Goal: Task Accomplishment & Management: Complete application form

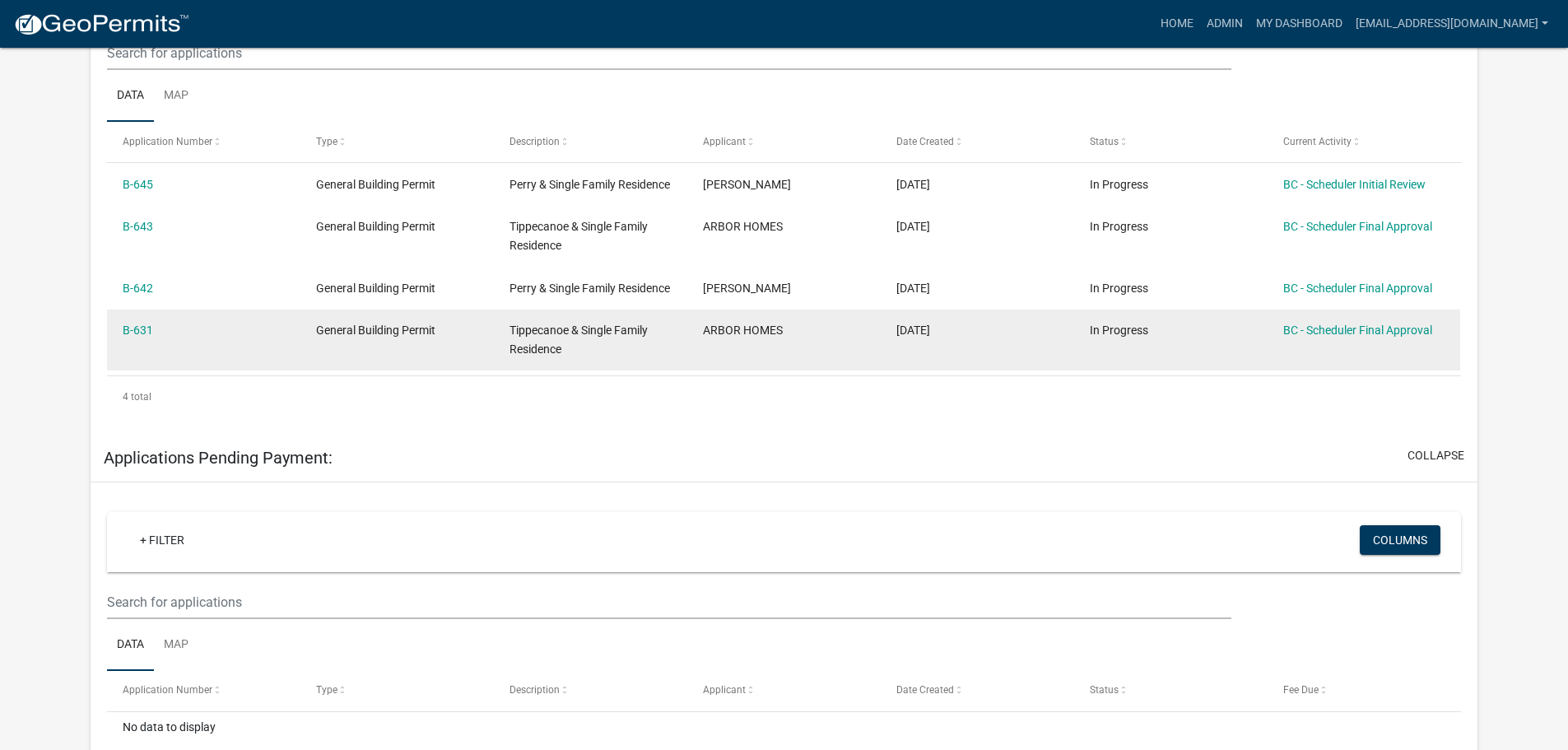
scroll to position [412, 0]
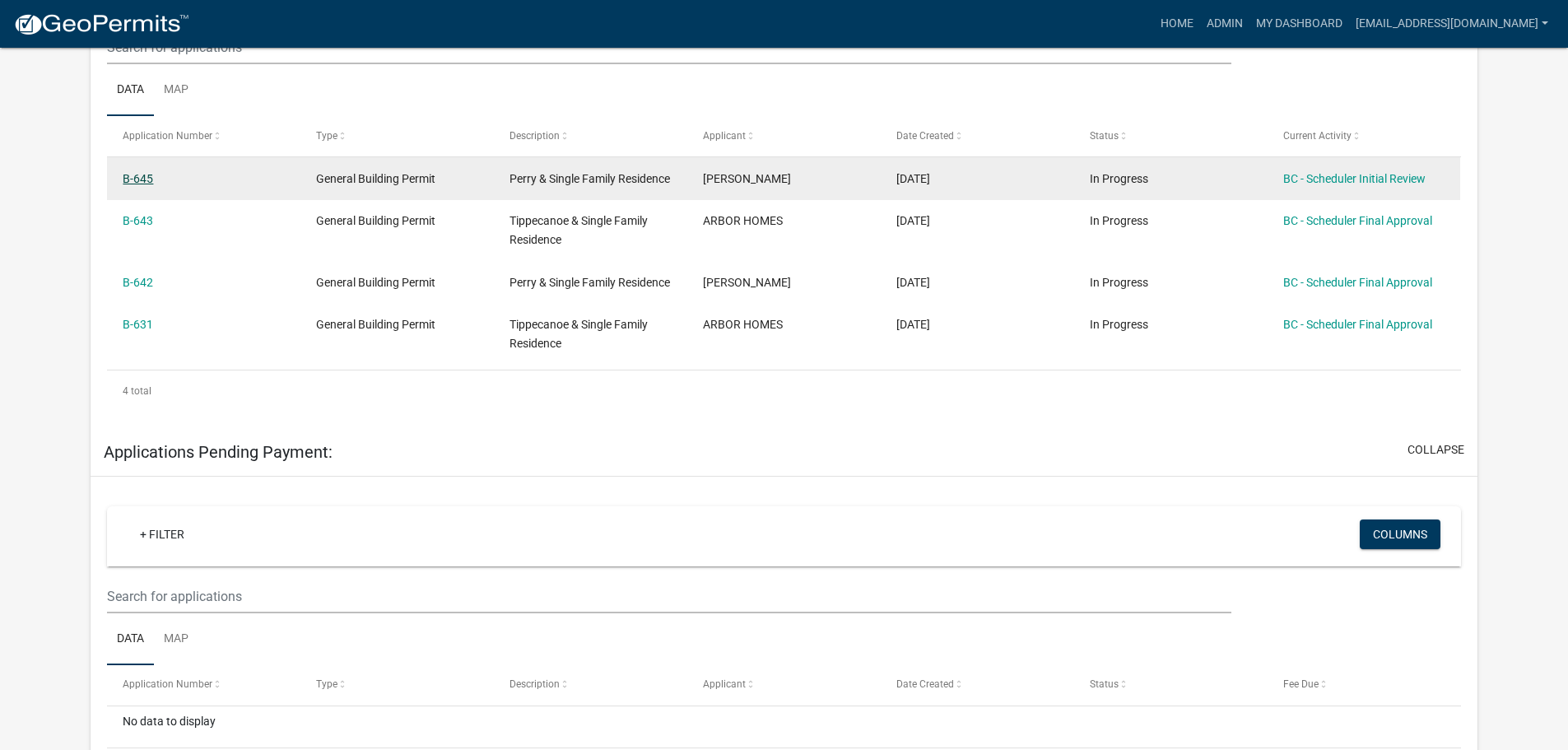
click at [140, 172] on link "B-645" at bounding box center [138, 179] width 31 height 13
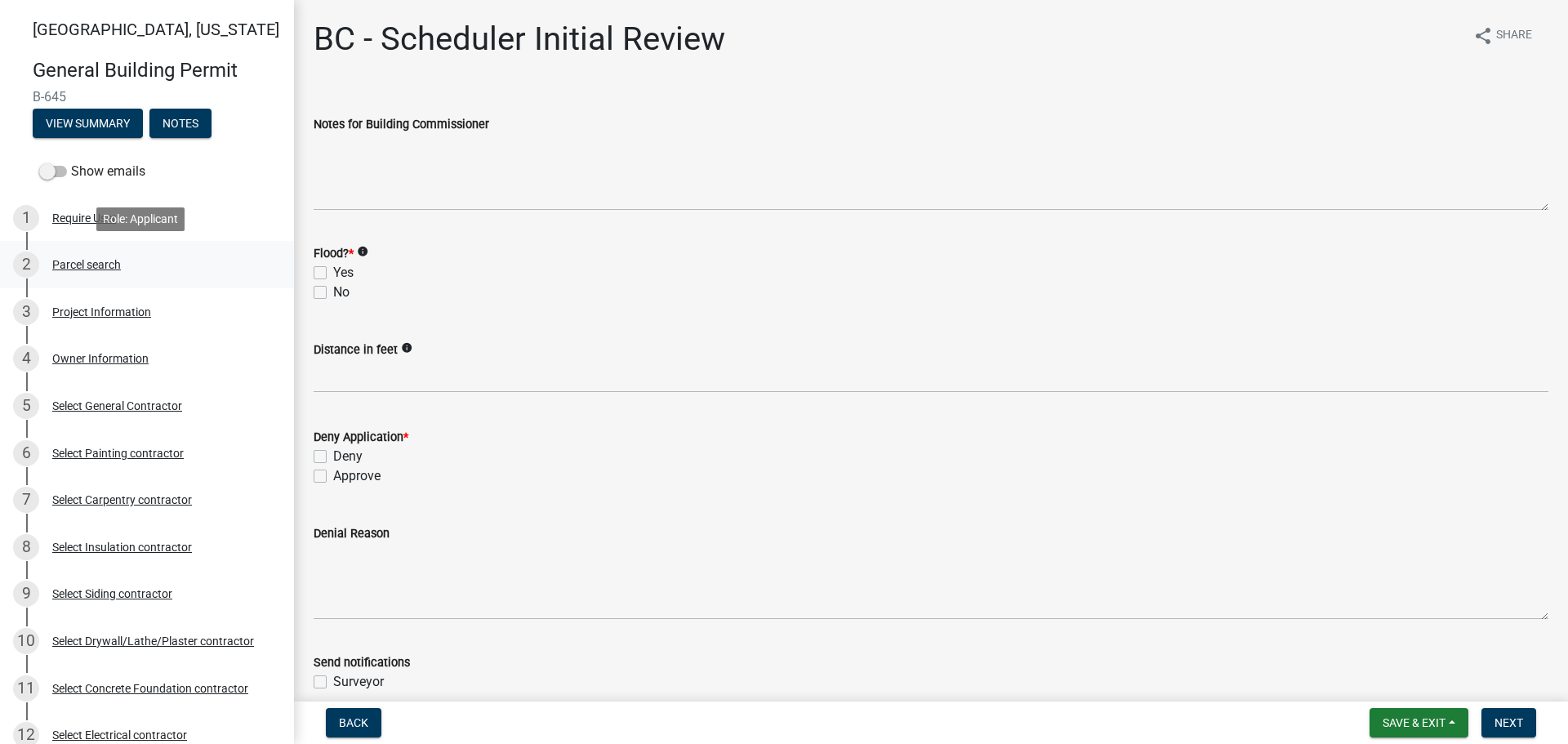
click at [92, 266] on div "Parcel search" at bounding box center [86, 265] width 68 height 11
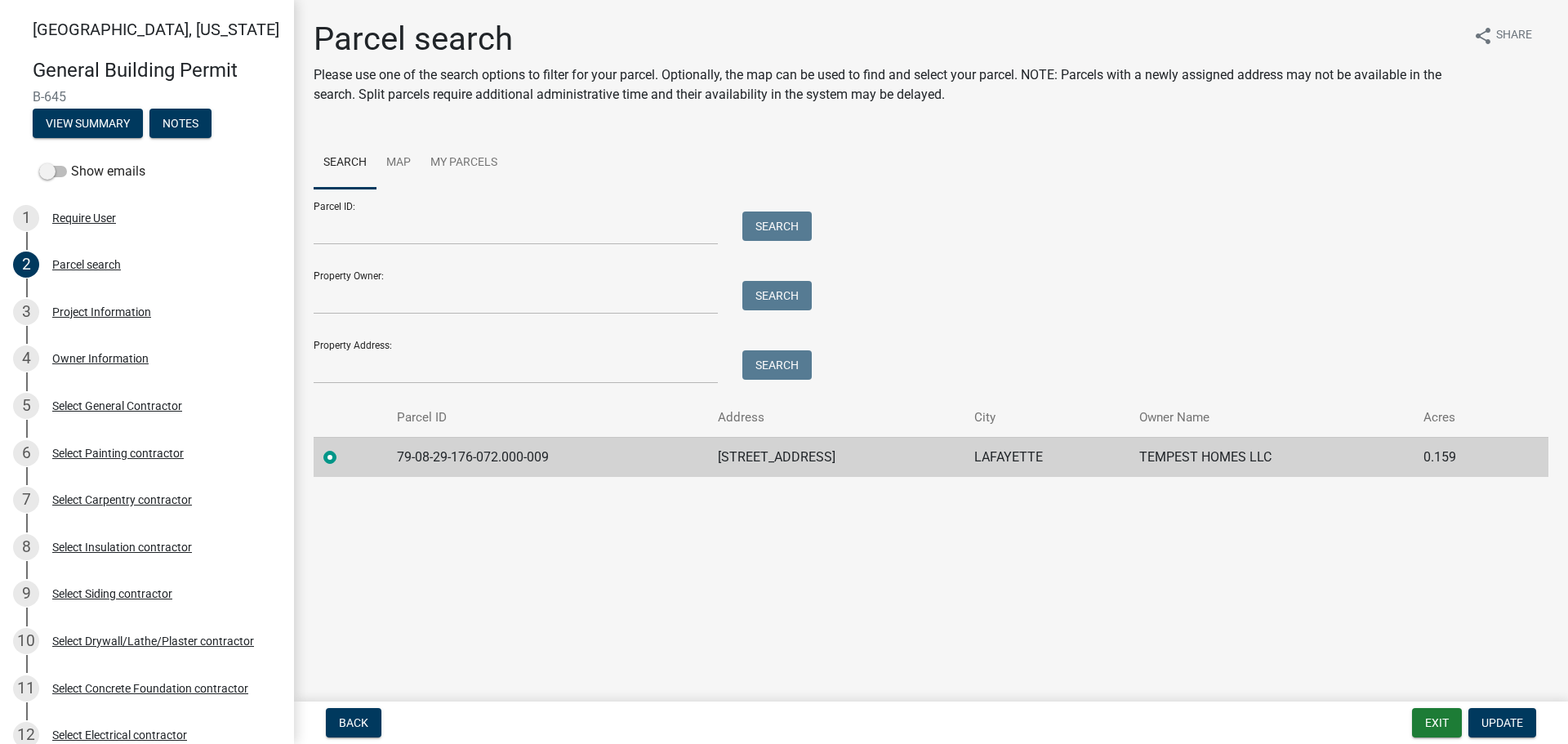
click at [571, 468] on td "79-08-29-176-072.000-009" at bounding box center [547, 457] width 321 height 40
click at [563, 463] on td "79-08-29-176-072.000-009" at bounding box center [547, 457] width 321 height 40
click at [549, 455] on td "79-08-29-176-072.000-009" at bounding box center [547, 457] width 321 height 40
click at [548, 455] on td "79-08-29-176-072.000-009" at bounding box center [547, 457] width 321 height 40
drag, startPoint x: 546, startPoint y: 456, endPoint x: 386, endPoint y: 451, distance: 160.1
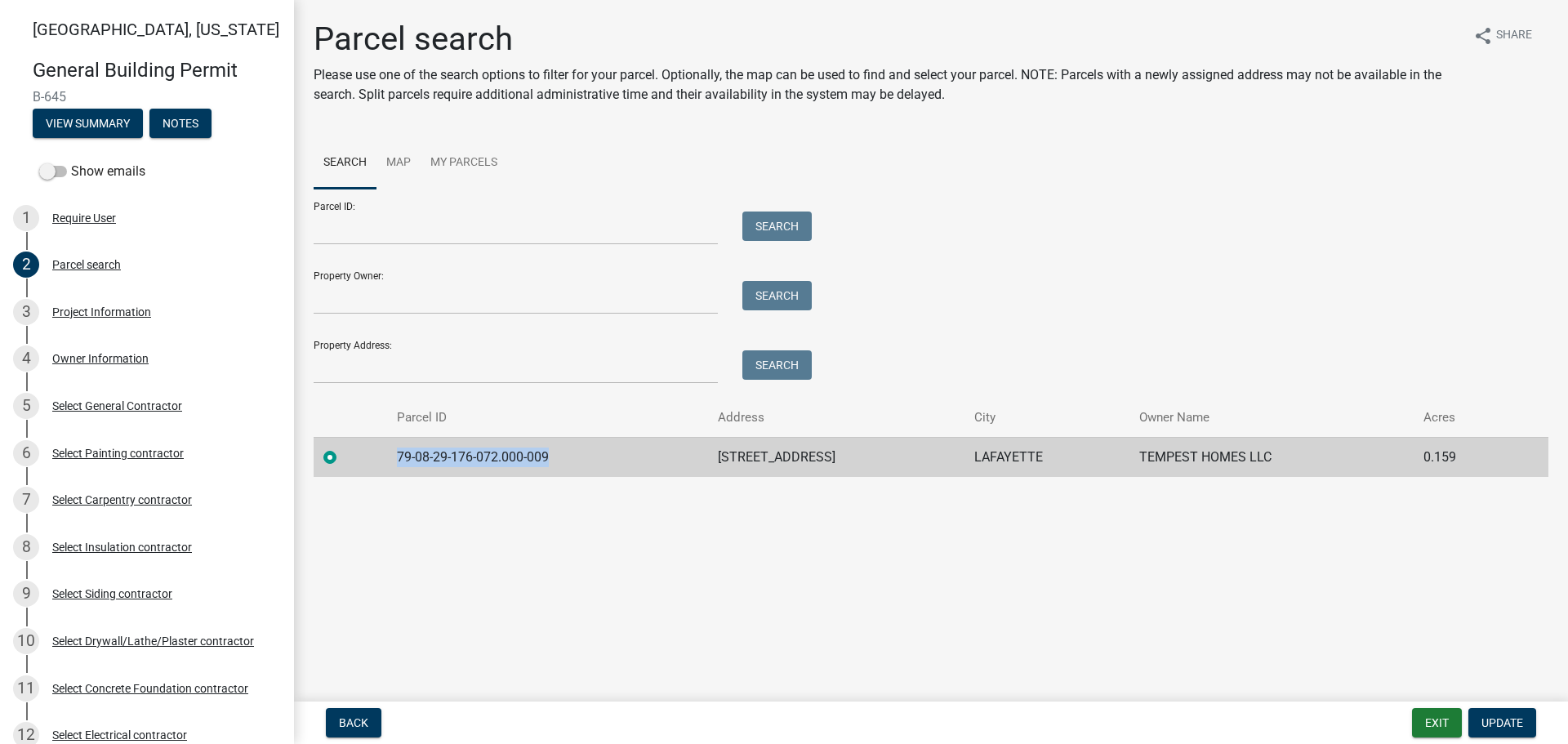
click at [387, 451] on td "79-08-29-176-072.000-009" at bounding box center [547, 457] width 321 height 40
copy td "79-08-29-176-072.000-009"
click at [72, 313] on div "Project Information" at bounding box center [101, 312] width 99 height 11
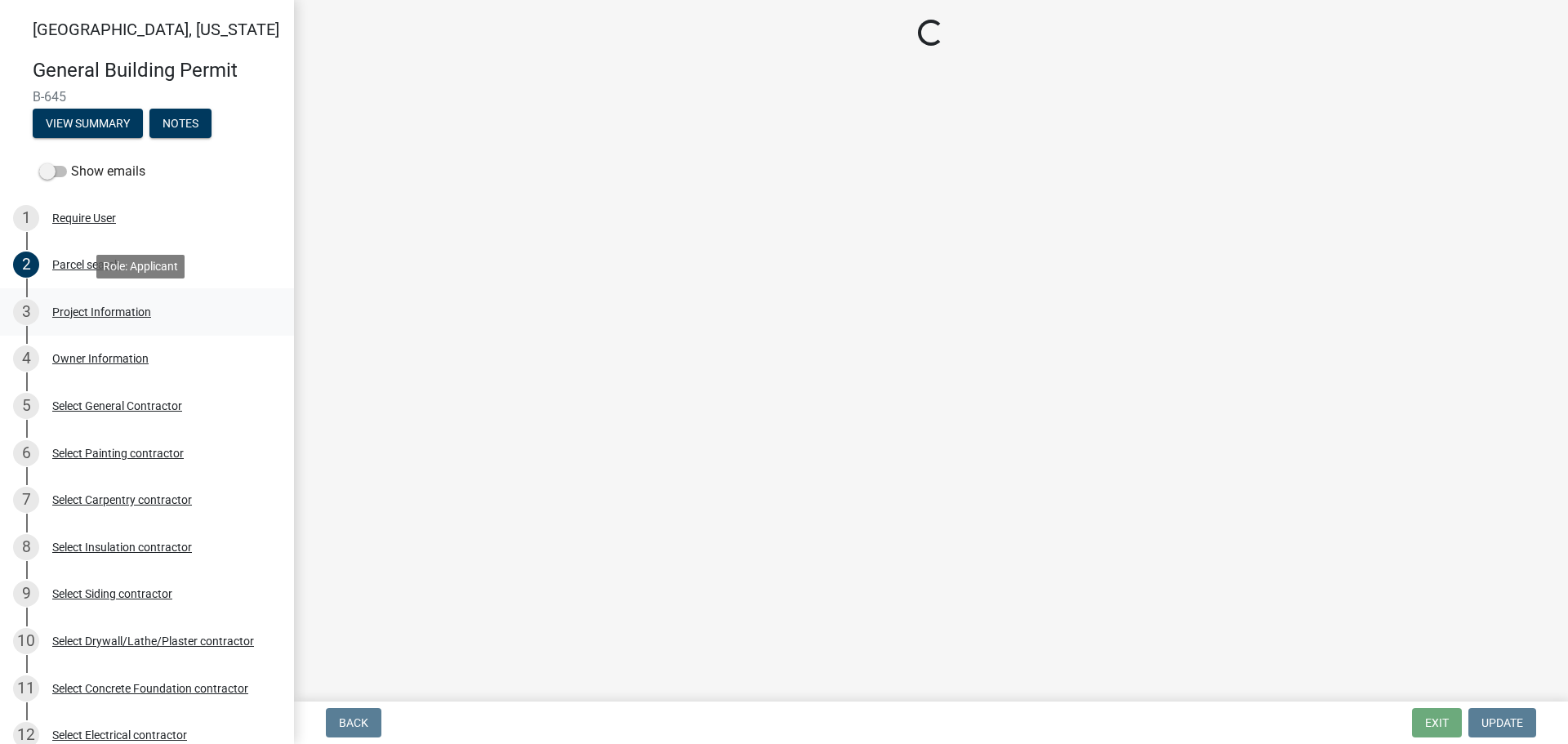
select select "39dd8e3a-6d5d-4294-aa82-b184892f1826"
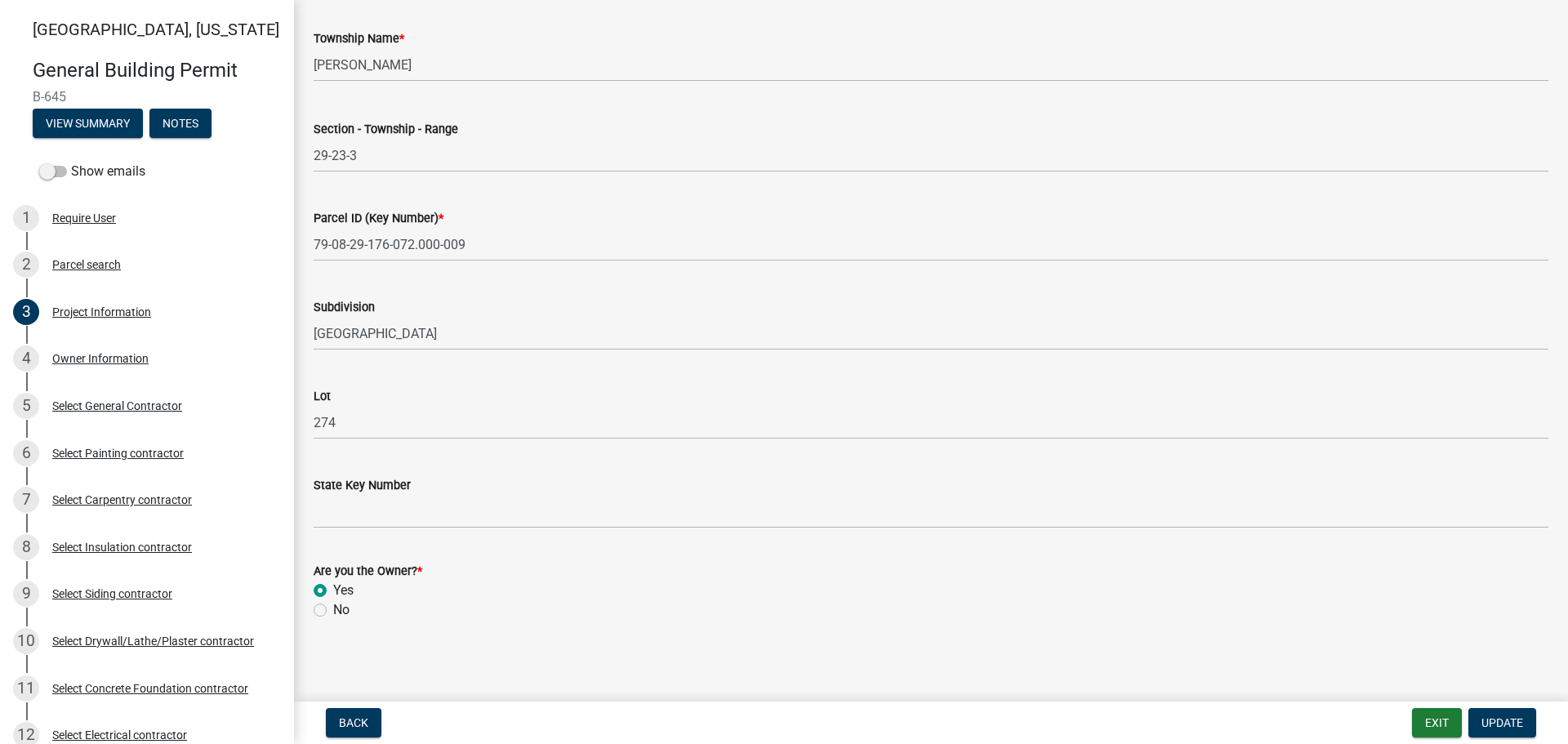
scroll to position [830, 0]
click at [67, 362] on div "Owner Information" at bounding box center [101, 359] width 97 height 11
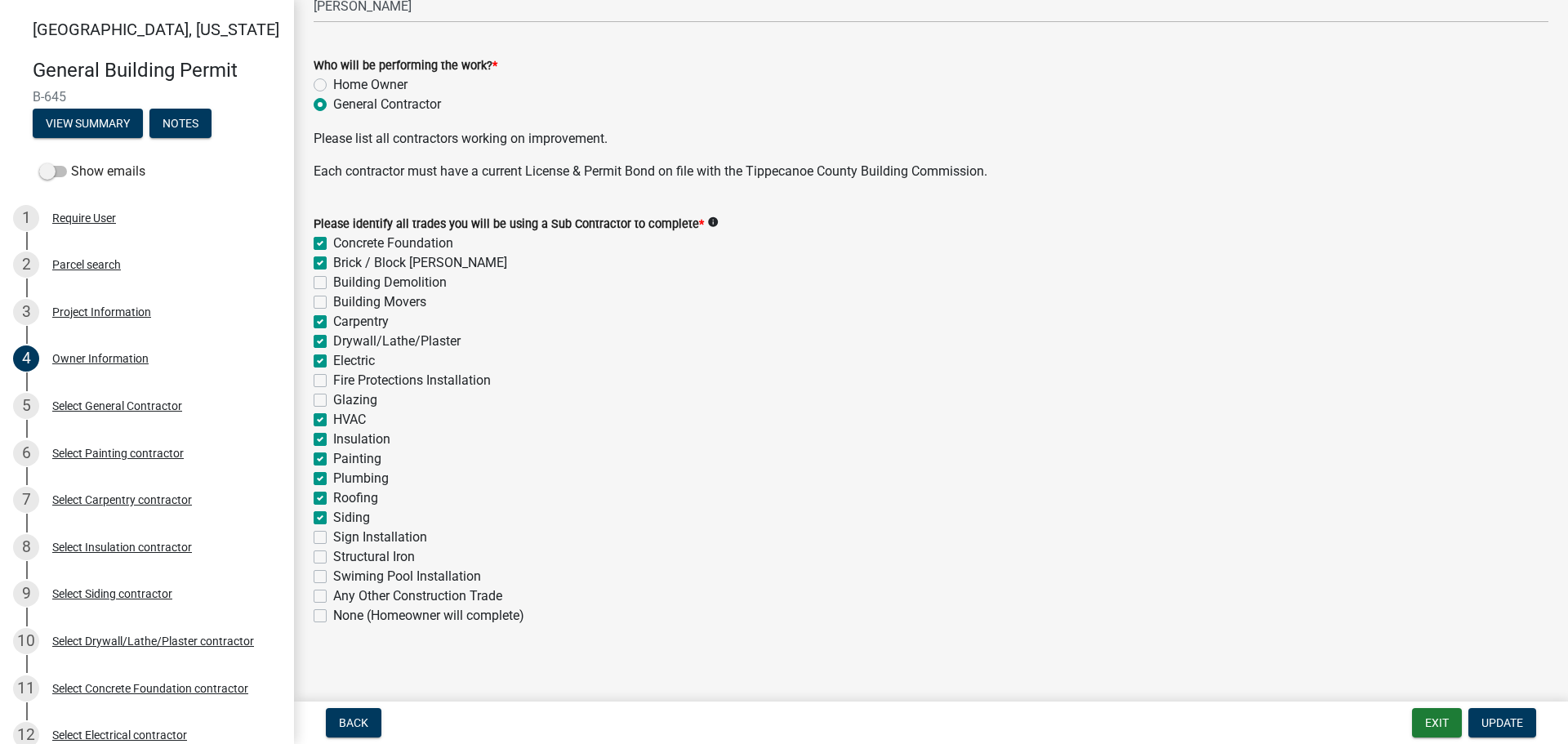
scroll to position [510, 0]
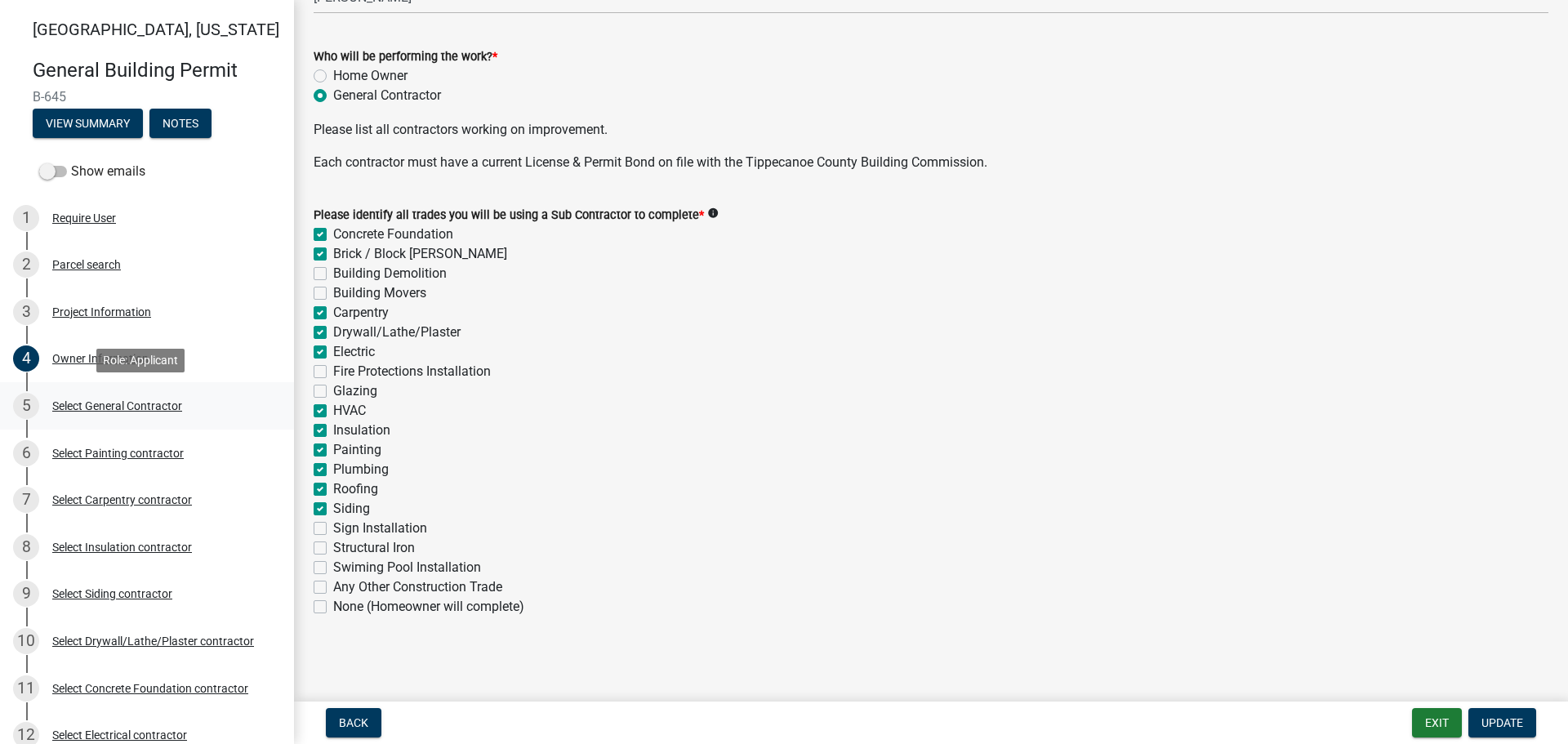
click at [97, 405] on div "Select General Contractor" at bounding box center [117, 406] width 130 height 11
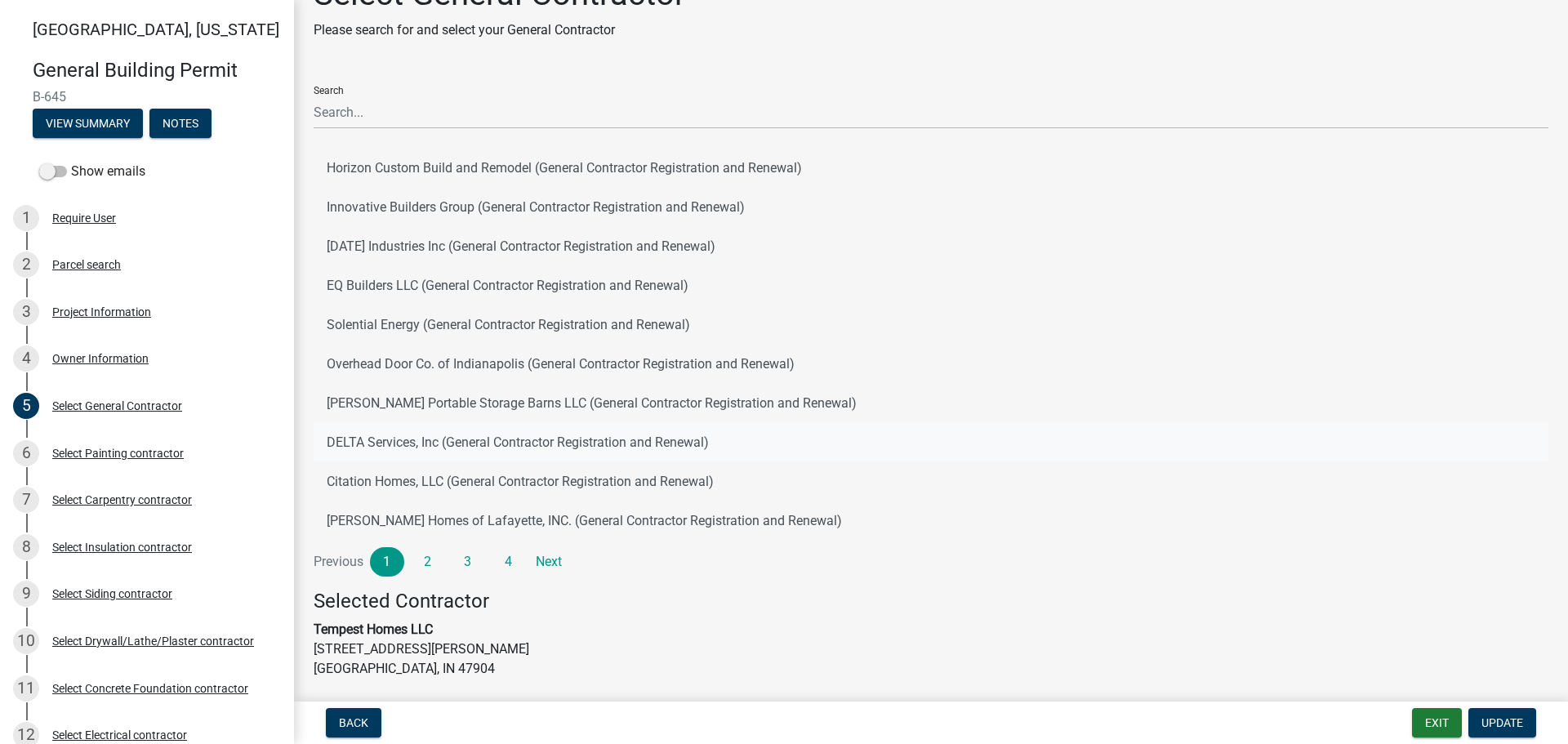
scroll to position [82, 0]
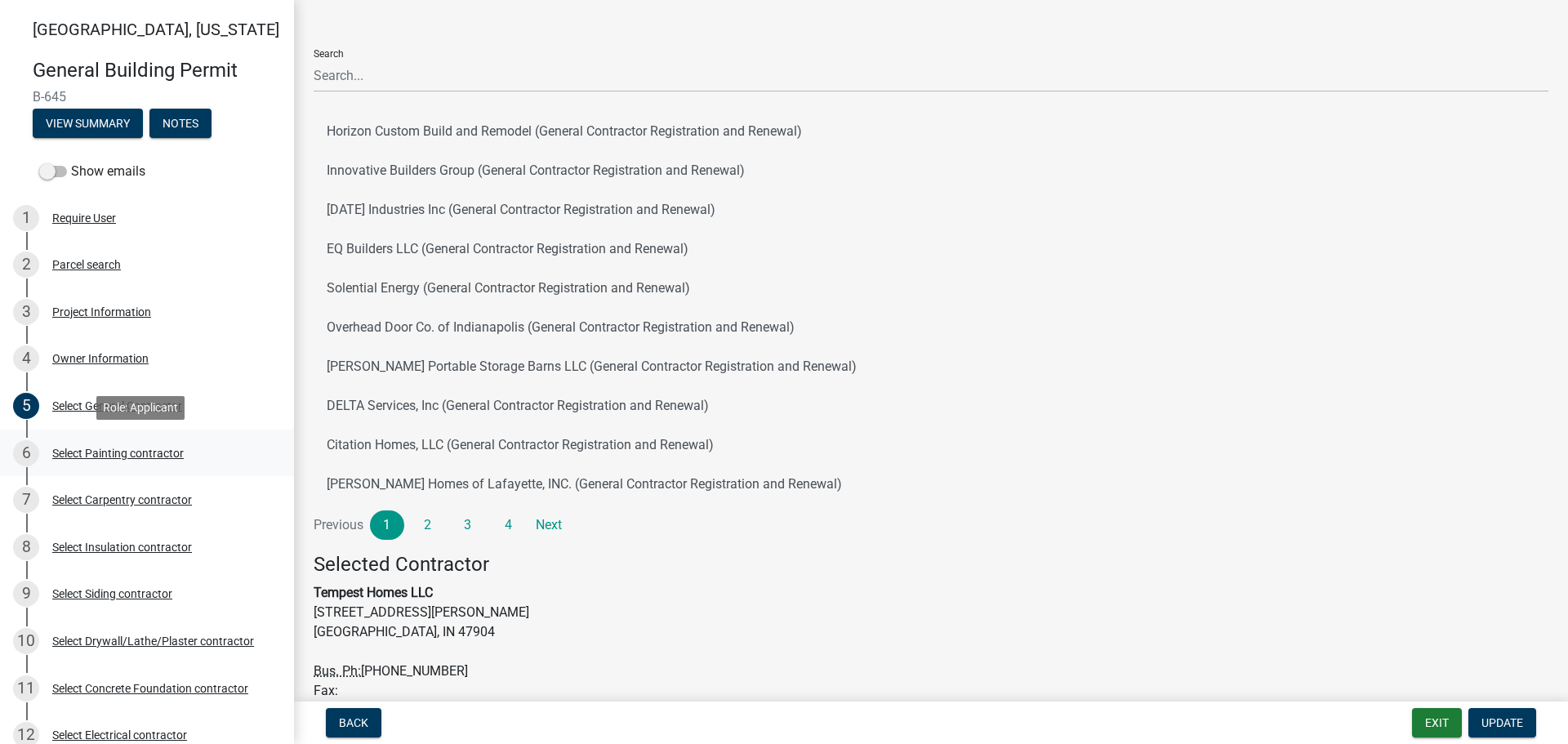
click at [85, 454] on div "Select Painting contractor" at bounding box center [118, 454] width 132 height 11
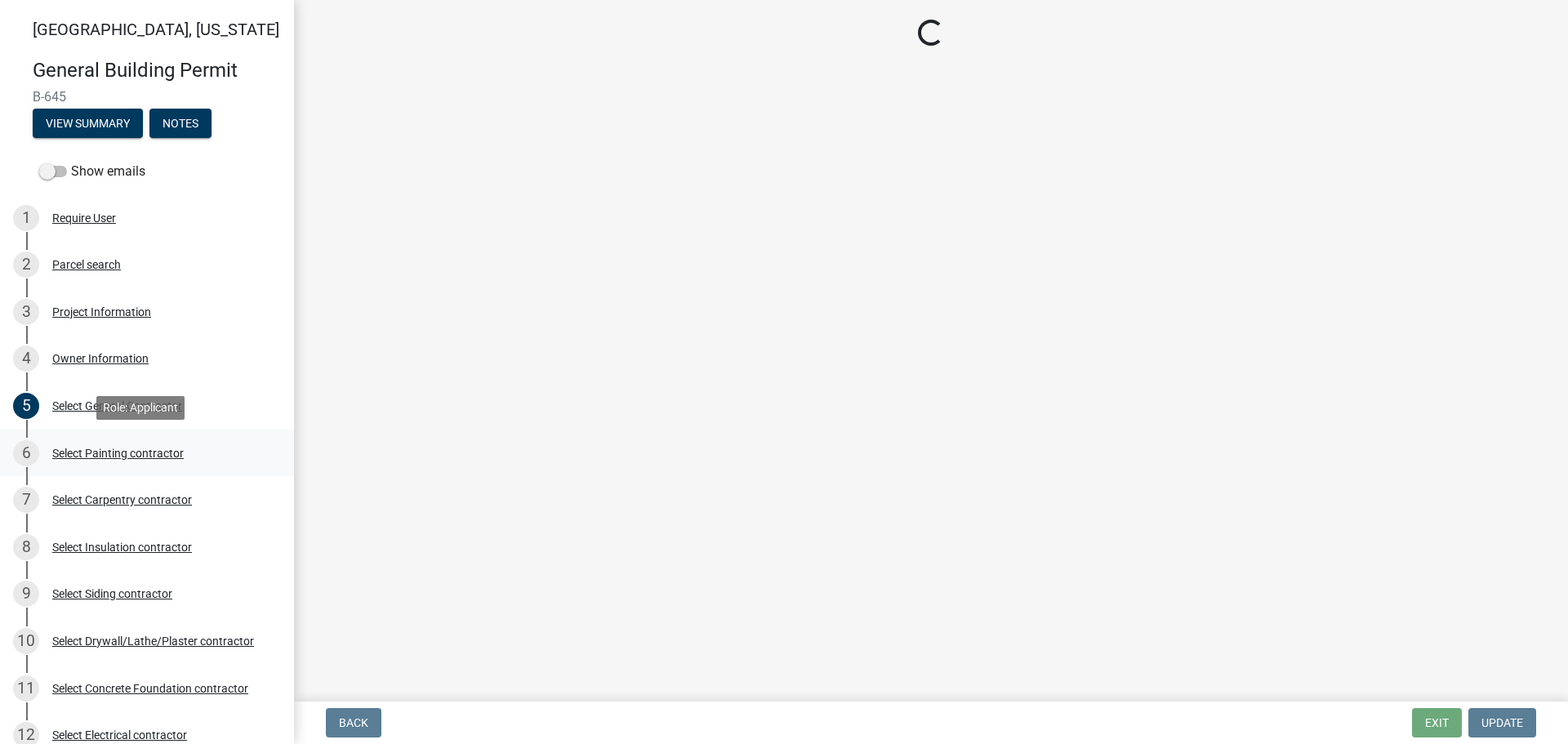
scroll to position [0, 0]
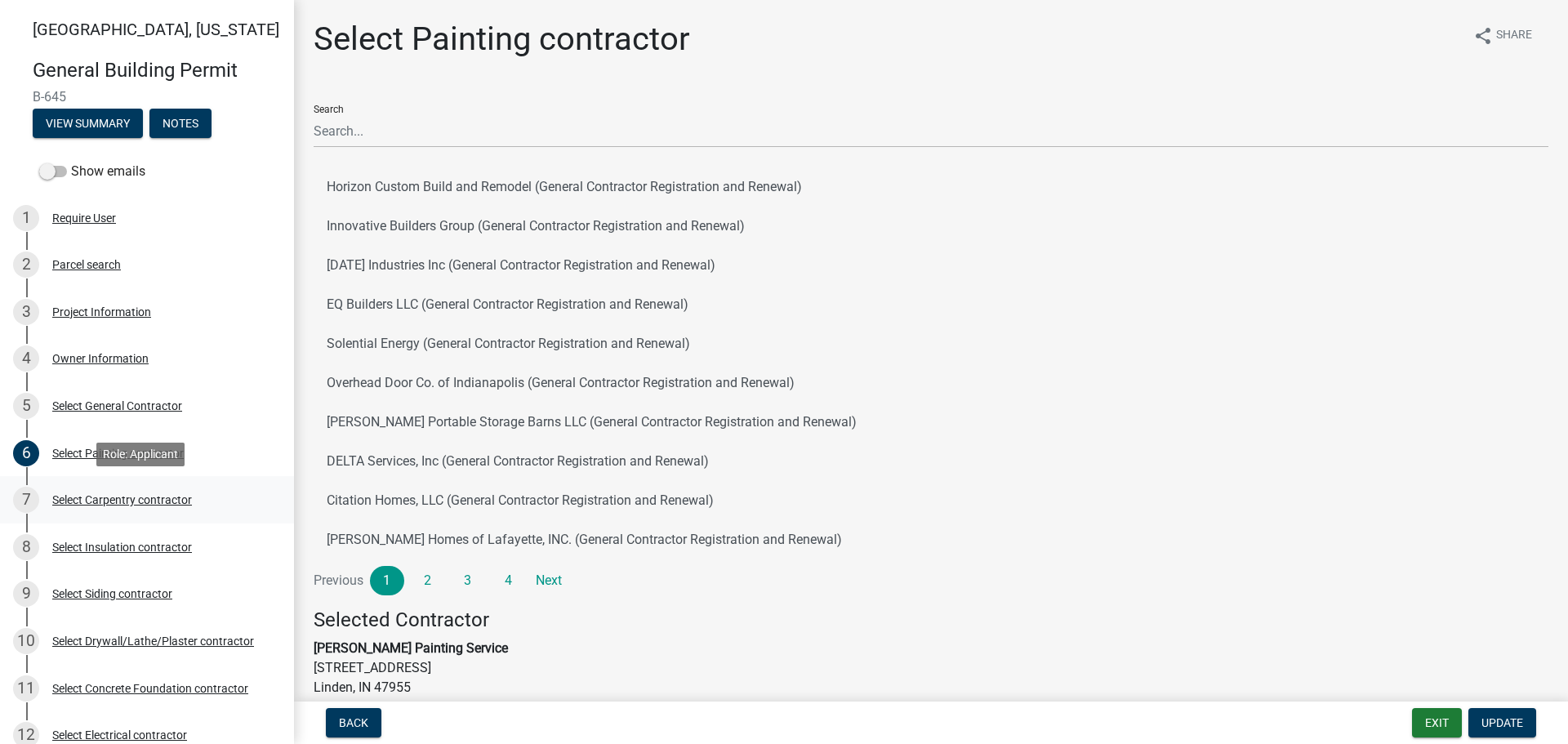
click at [97, 502] on div "Select Carpentry contractor" at bounding box center [121, 500] width 139 height 11
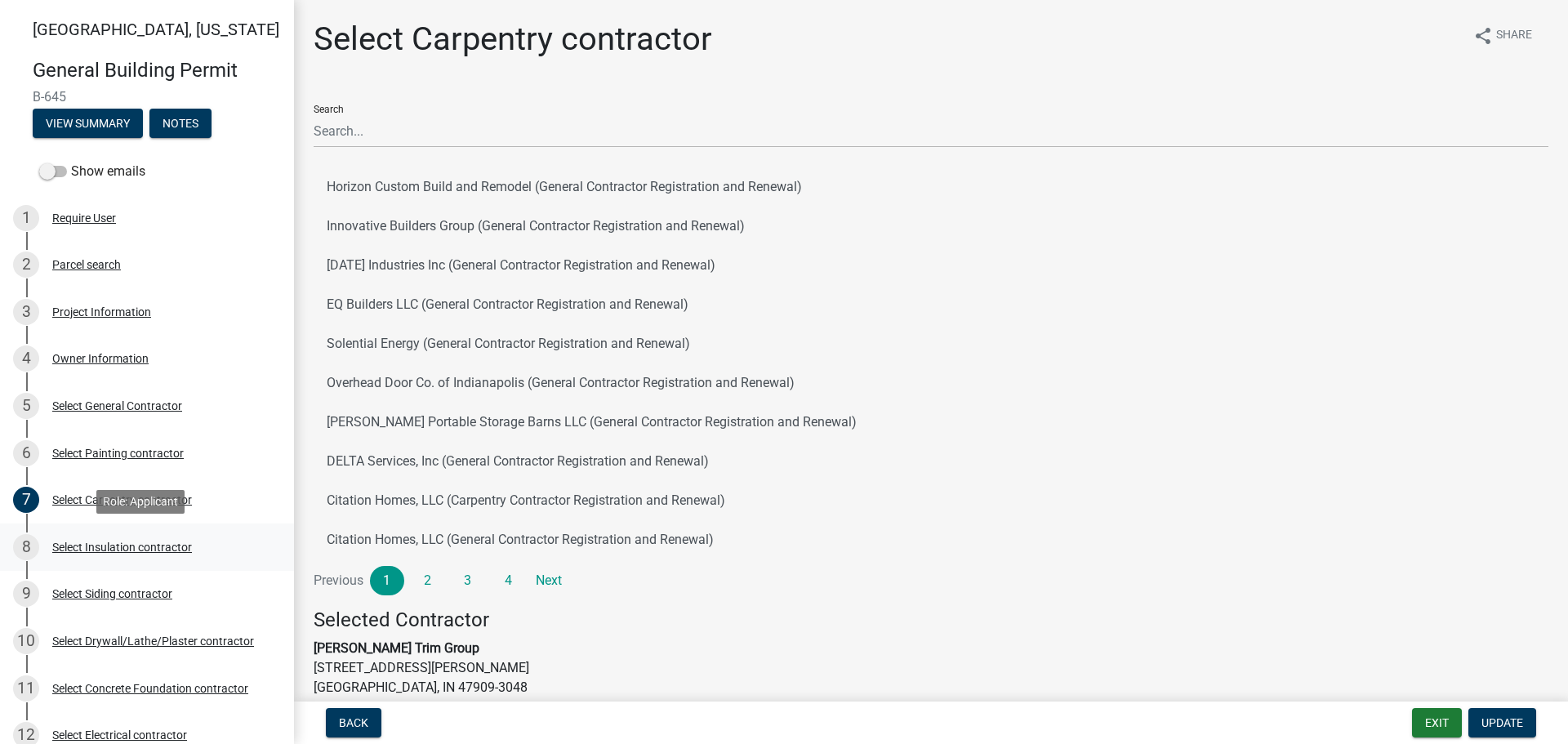
click at [101, 547] on div "Select Insulation contractor" at bounding box center [121, 548] width 139 height 11
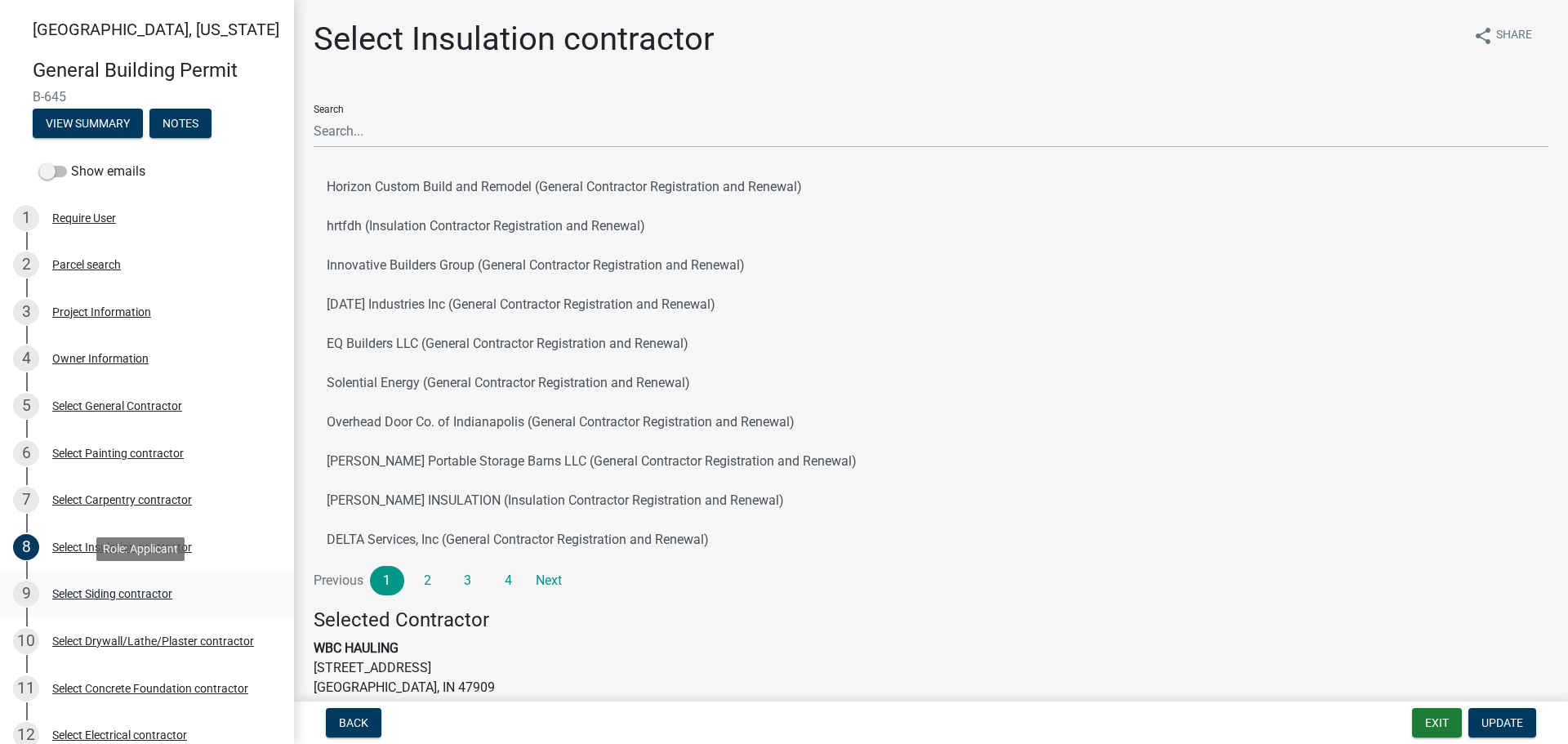
click at [101, 589] on div "Select Siding contractor" at bounding box center [112, 594] width 120 height 11
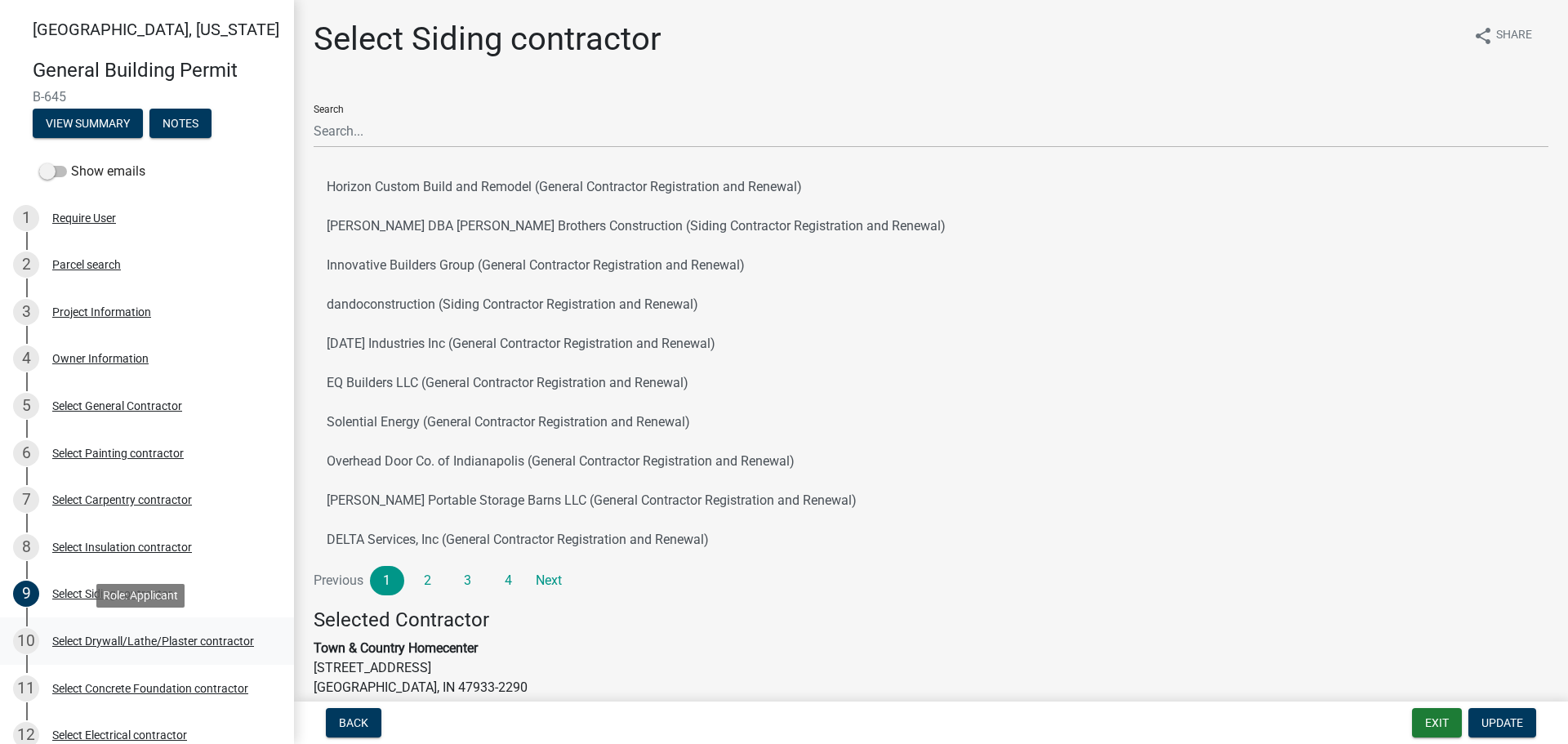
click at [95, 636] on div "Select Drywall/Lathe/Plaster contractor" at bounding box center [153, 642] width 202 height 11
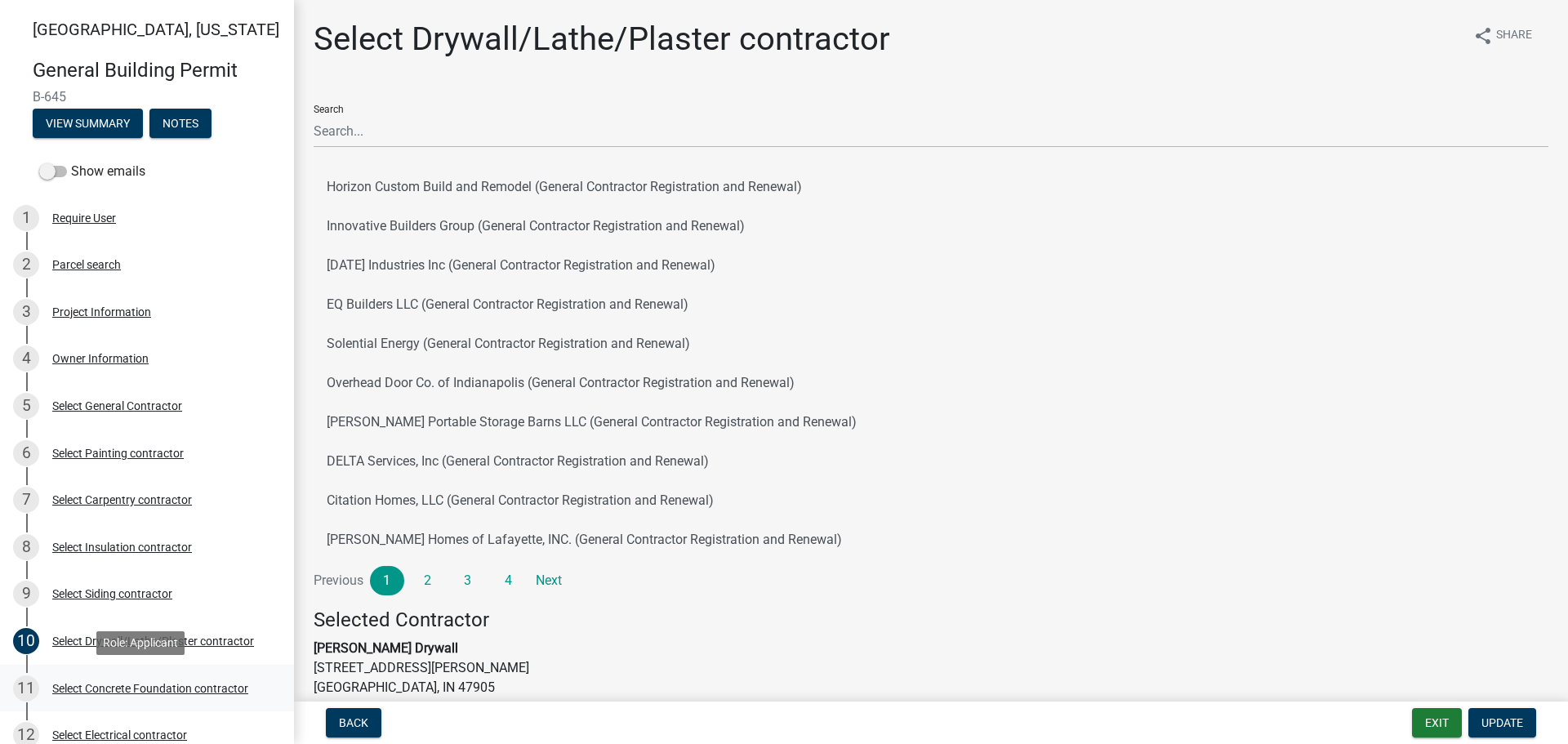
click at [98, 686] on div "Select Concrete Foundation contractor" at bounding box center [150, 689] width 196 height 11
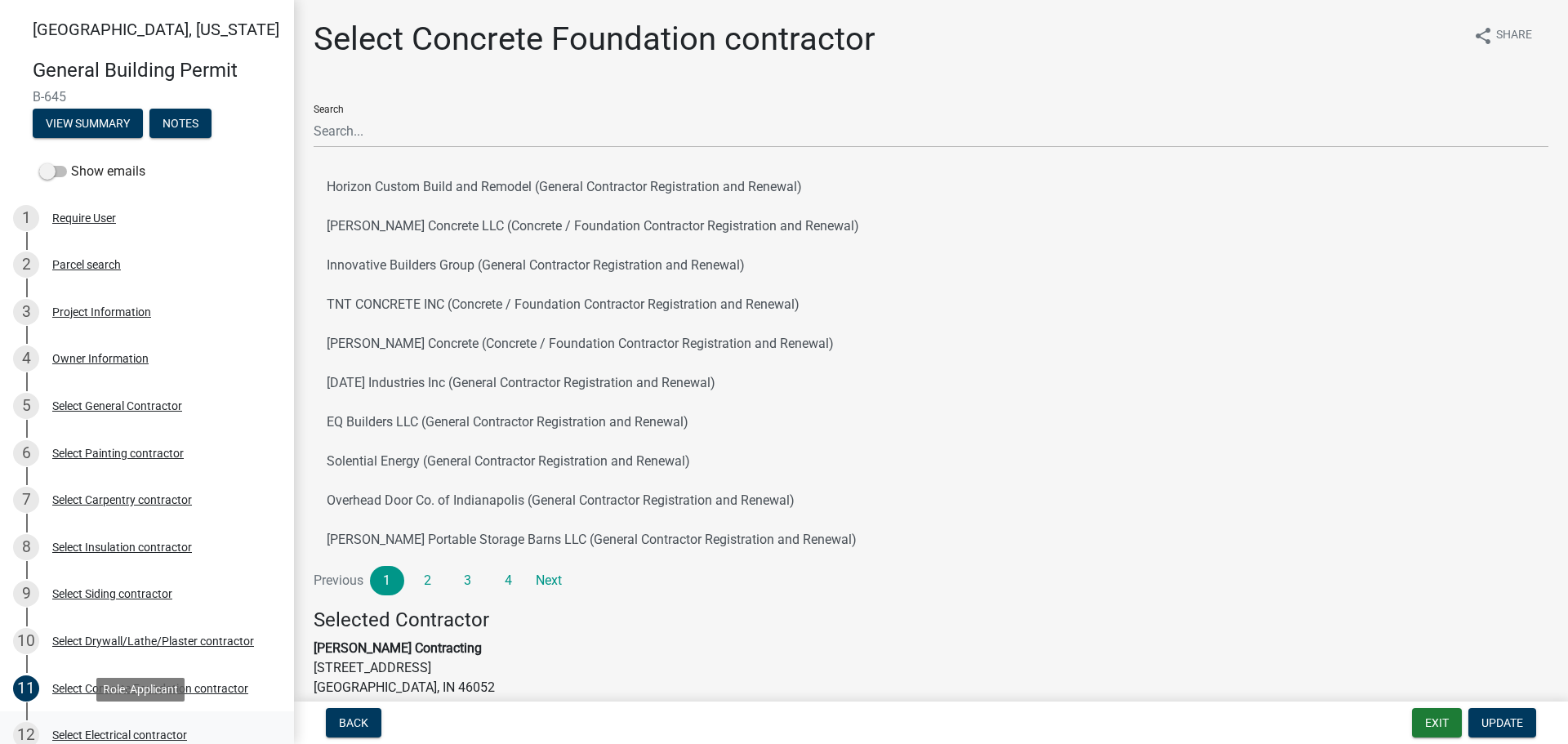
click at [125, 734] on div "Select Electrical contractor" at bounding box center [120, 735] width 135 height 11
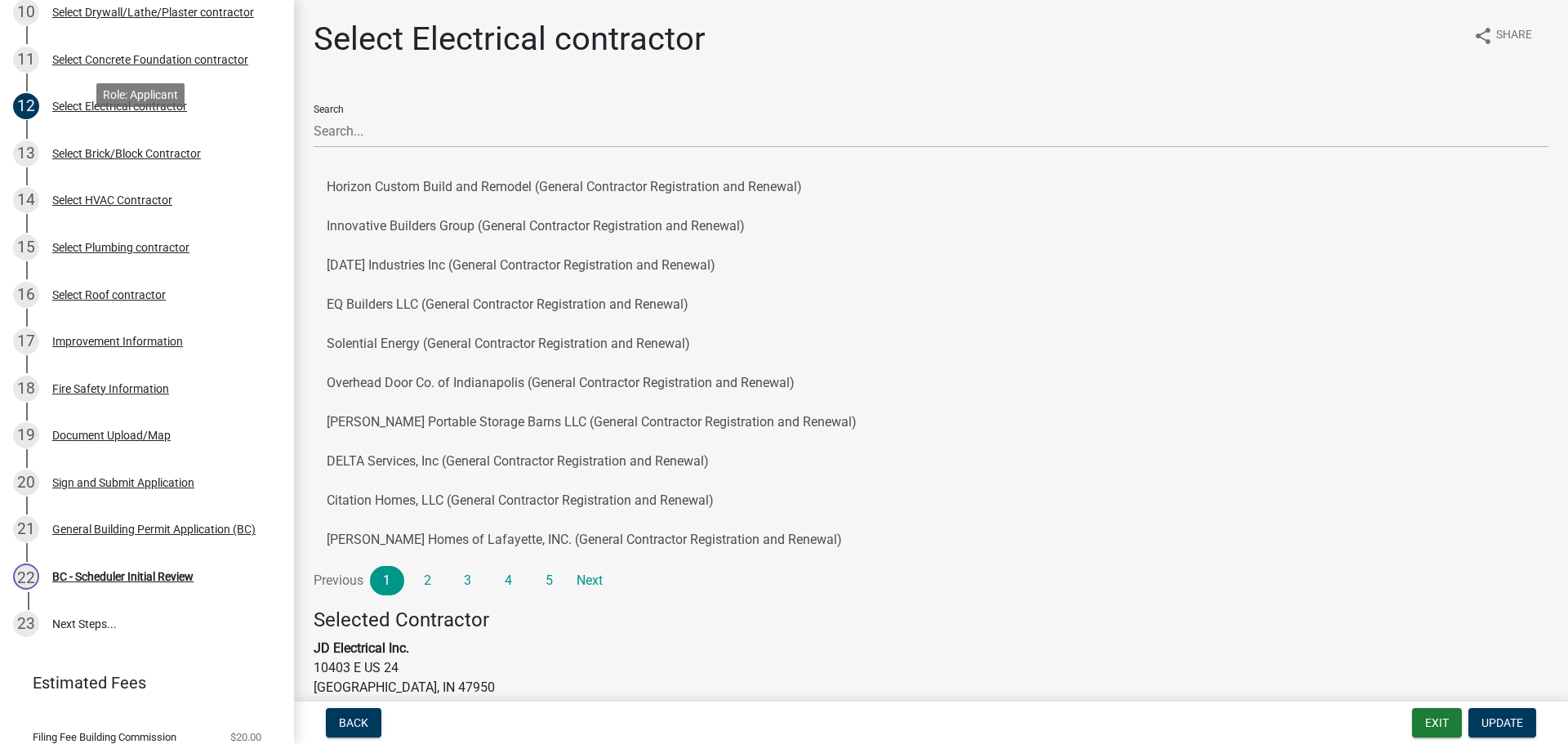
scroll to position [684, 0]
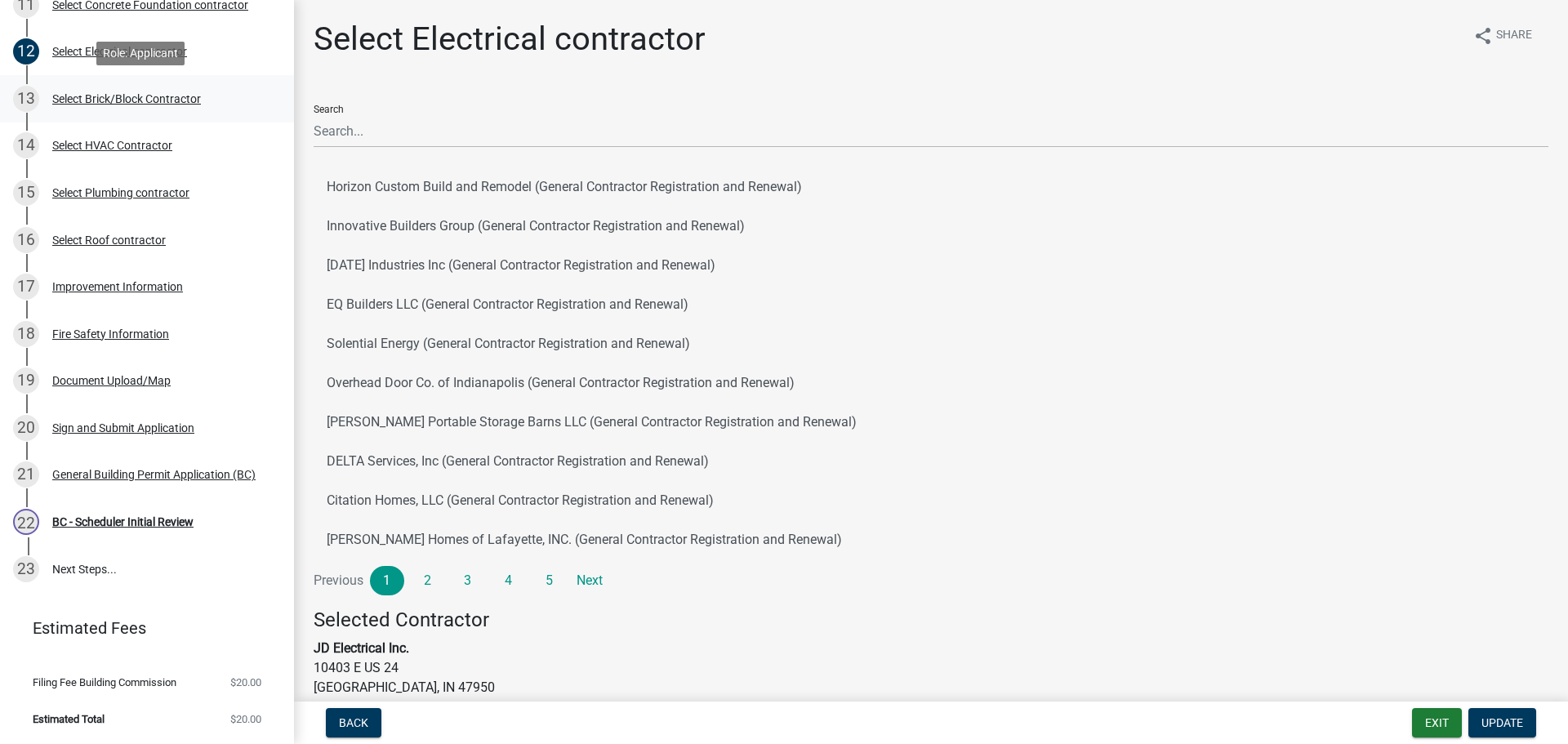
click at [115, 91] on div "13 Select Brick/Block Contractor" at bounding box center [140, 99] width 255 height 27
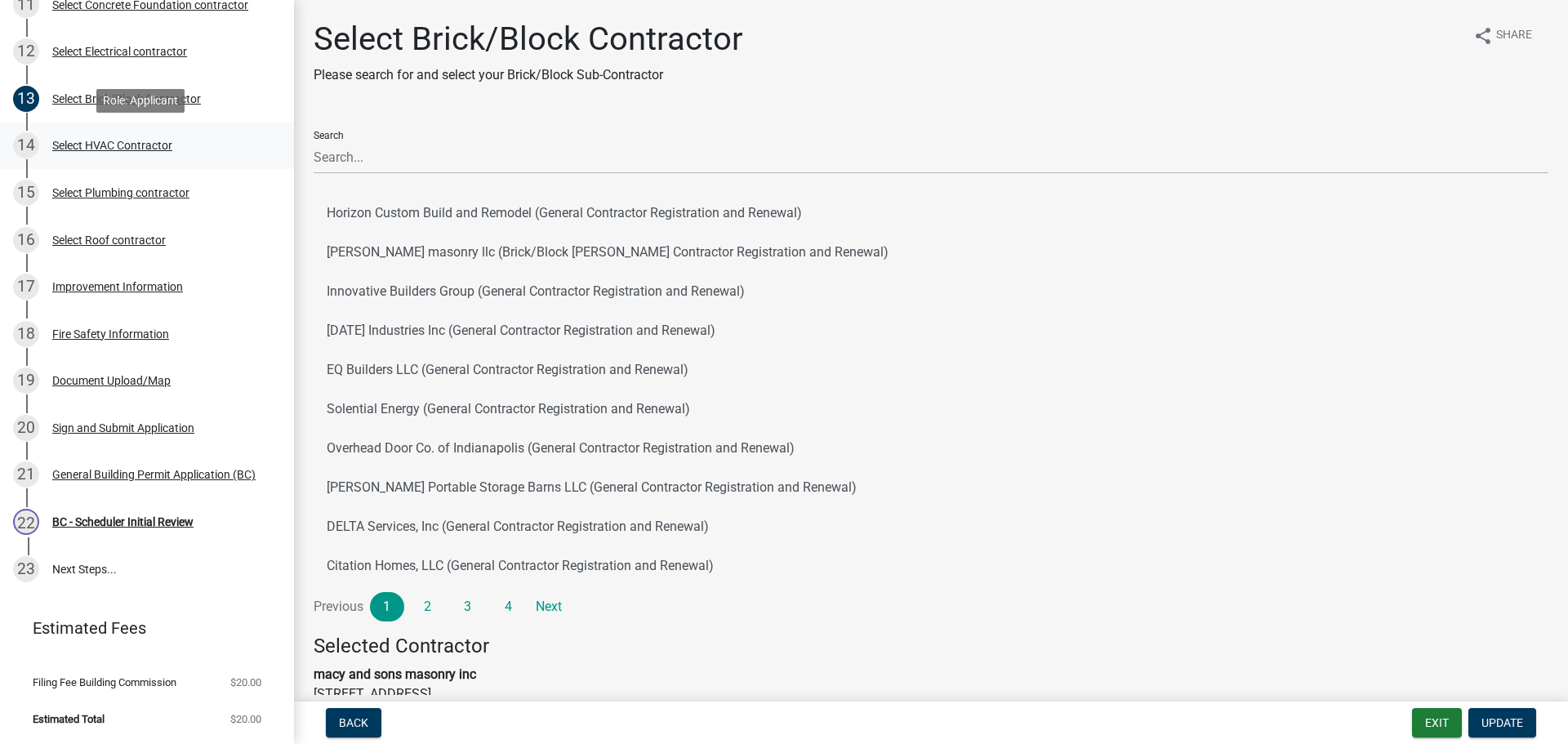
click at [100, 142] on div "Select HVAC Contractor" at bounding box center [112, 145] width 120 height 11
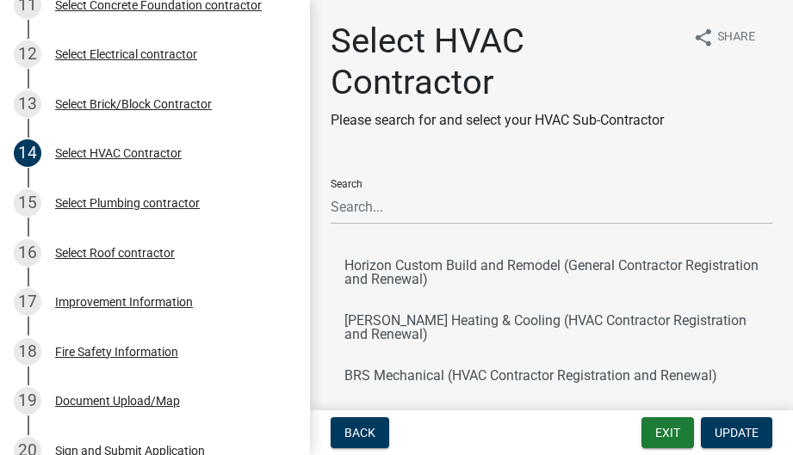
drag, startPoint x: 501, startPoint y: 170, endPoint x: 517, endPoint y: 148, distance: 27.7
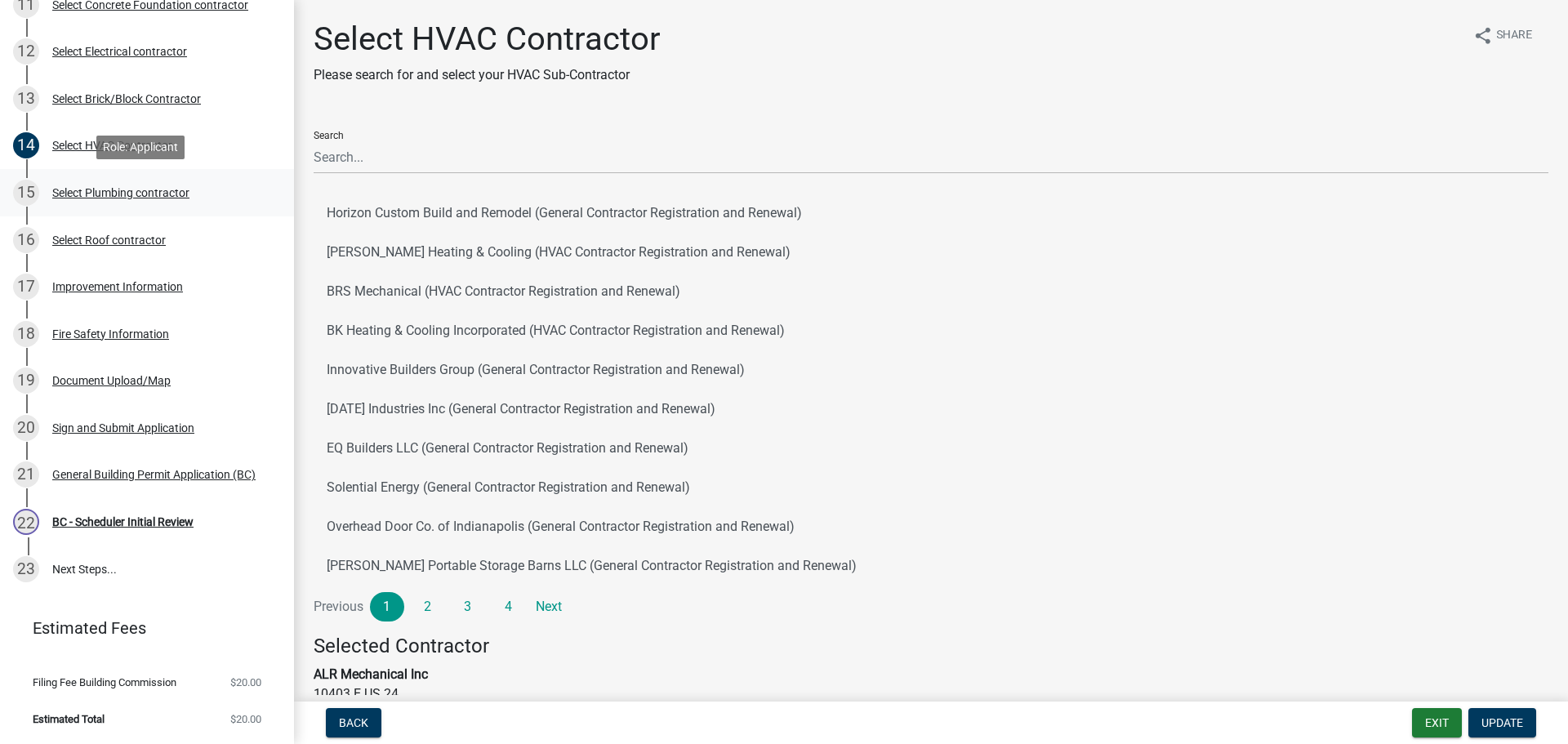
click at [84, 189] on div "Select Plumbing contractor" at bounding box center [120, 193] width 138 height 11
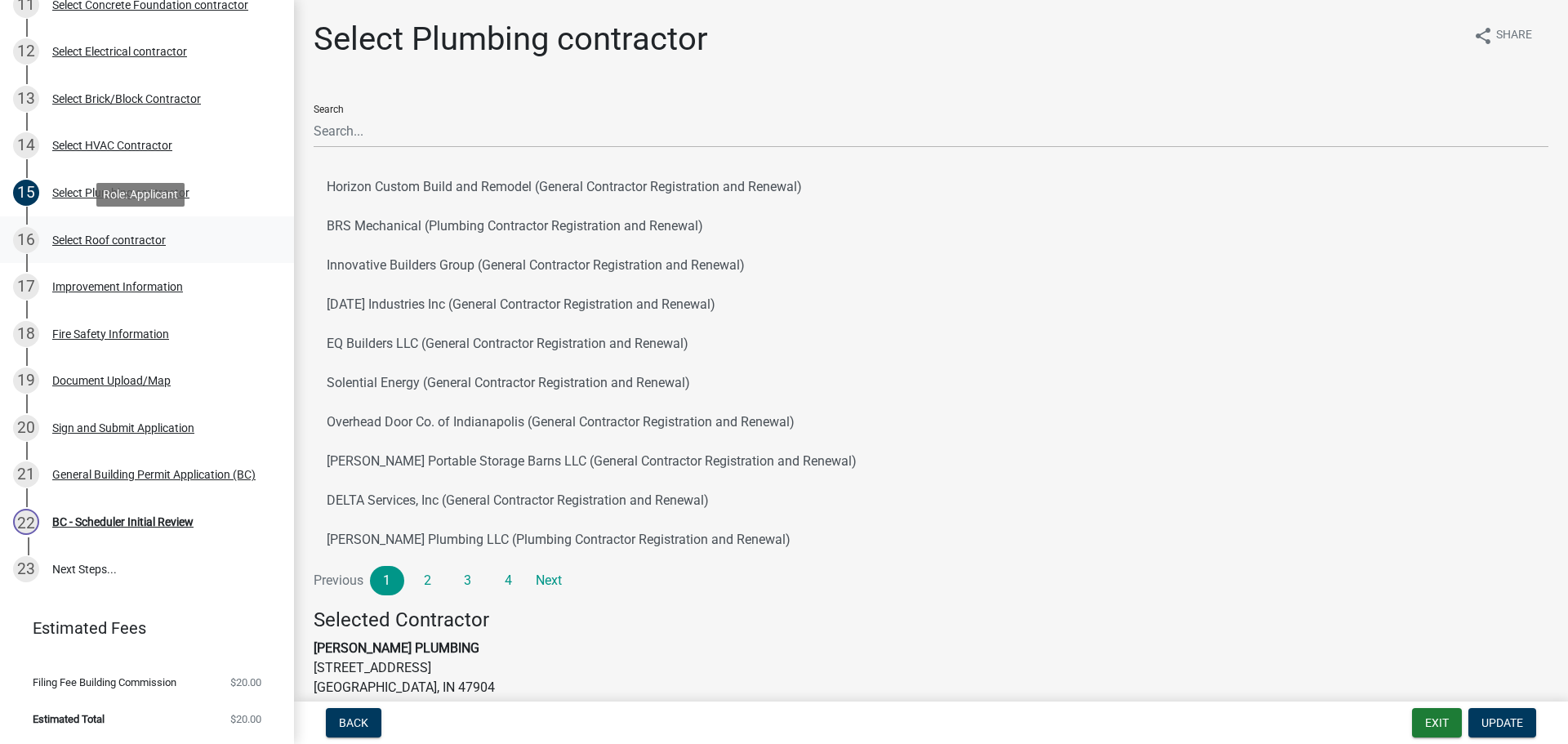
click at [90, 237] on div "Select Roof contractor" at bounding box center [109, 240] width 114 height 11
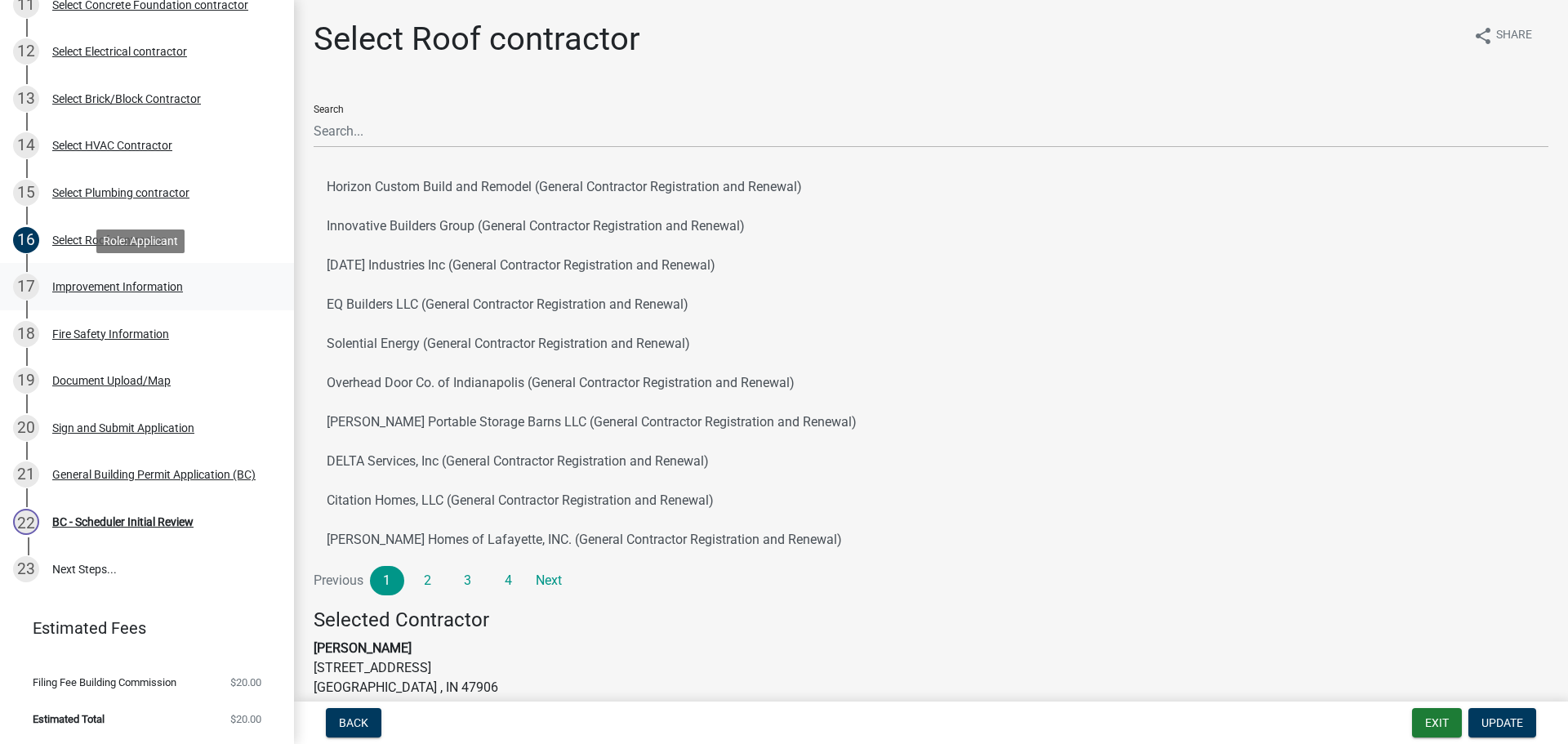
click at [89, 284] on div "Improvement Information" at bounding box center [118, 287] width 131 height 11
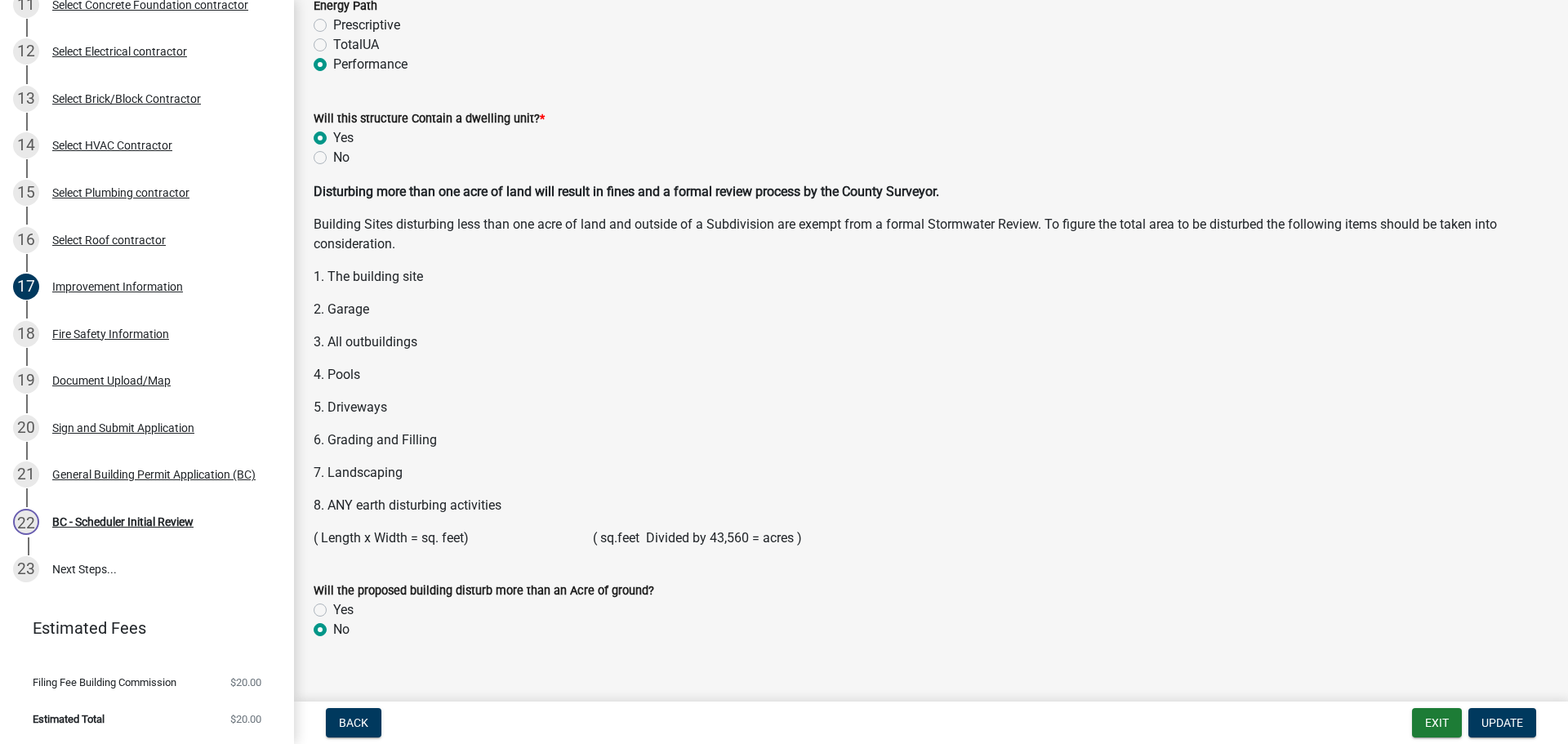
scroll to position [2105, 0]
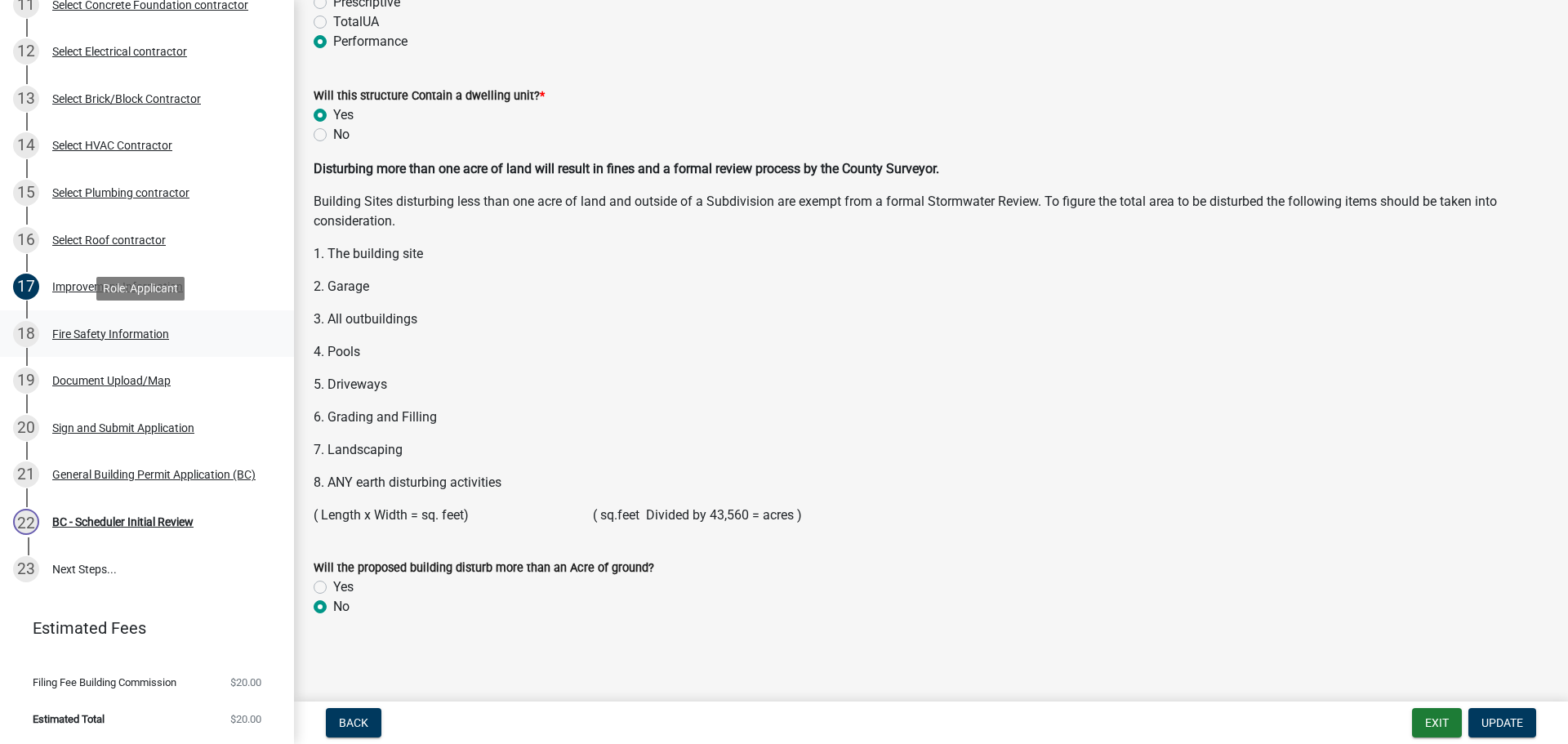
click at [93, 333] on div "Fire Safety Information" at bounding box center [110, 334] width 117 height 11
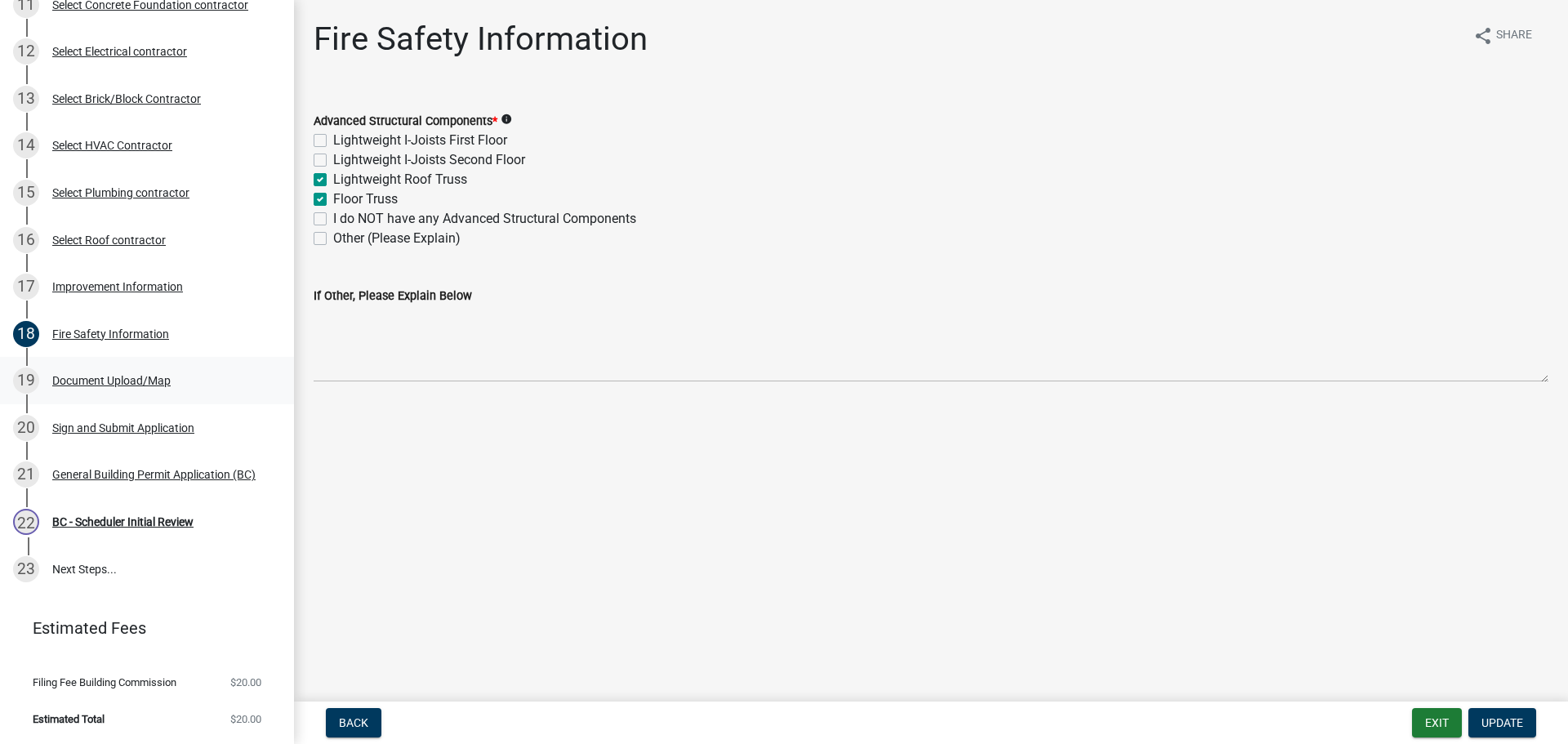
click at [102, 376] on div "Document Upload/Map" at bounding box center [111, 381] width 119 height 11
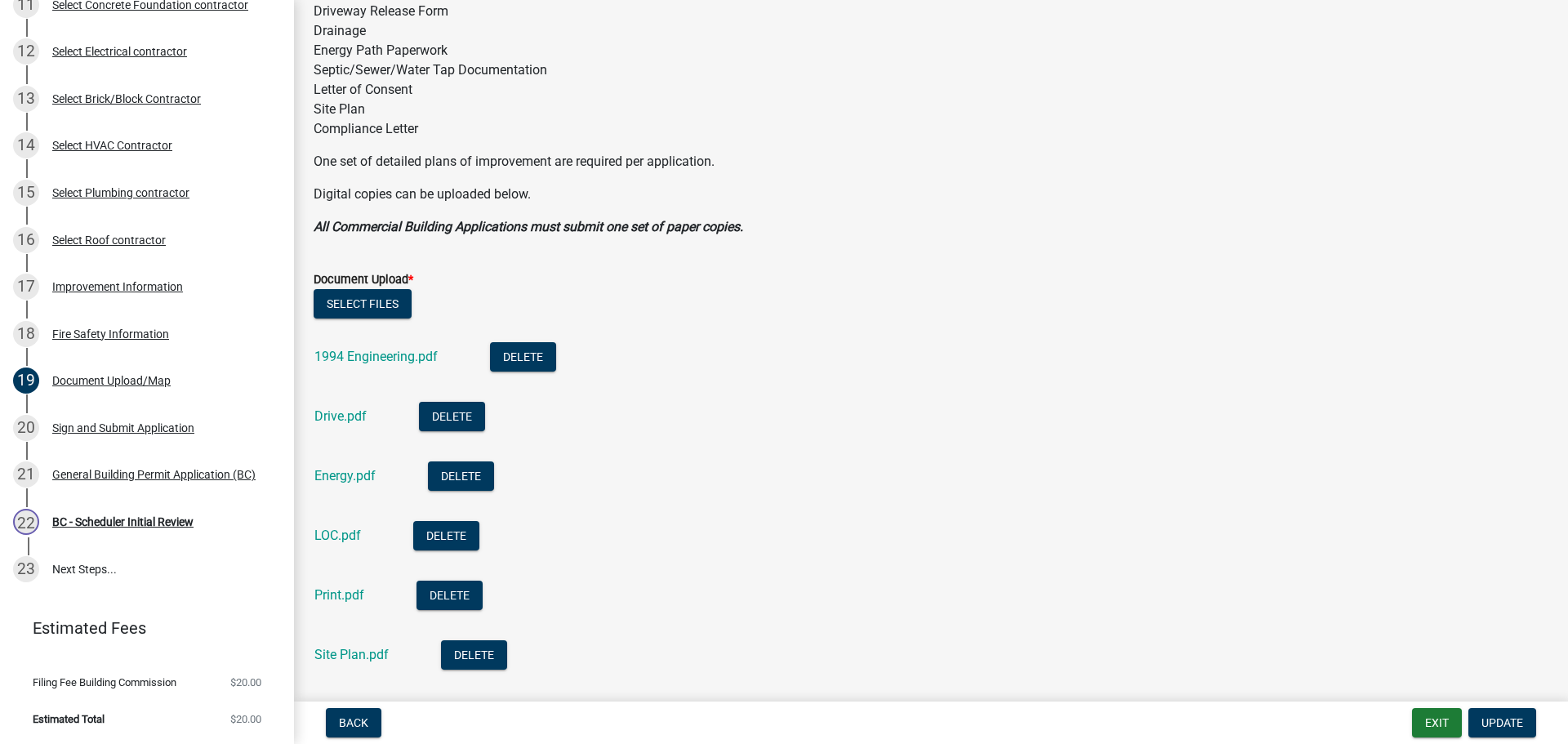
scroll to position [326, 0]
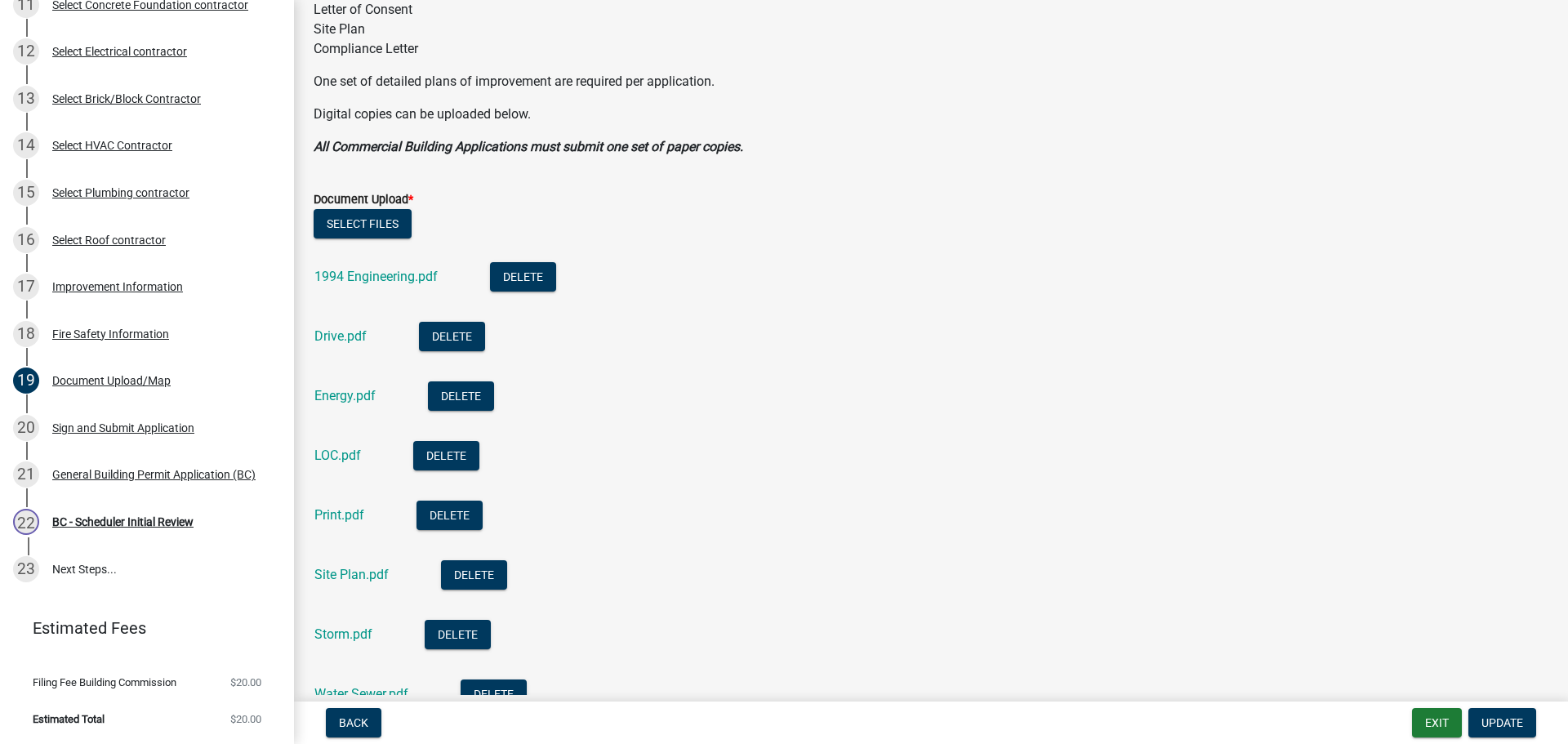
click at [360, 267] on div "1994 Engineering.pdf" at bounding box center [390, 278] width 150 height 33
click at [361, 274] on link "1994 Engineering.pdf" at bounding box center [377, 276] width 123 height 15
click at [357, 329] on link "Drive.pdf" at bounding box center [341, 336] width 52 height 15
click at [338, 395] on link "Energy.pdf" at bounding box center [345, 396] width 62 height 15
click at [340, 453] on link "LOC.pdf" at bounding box center [338, 456] width 46 height 15
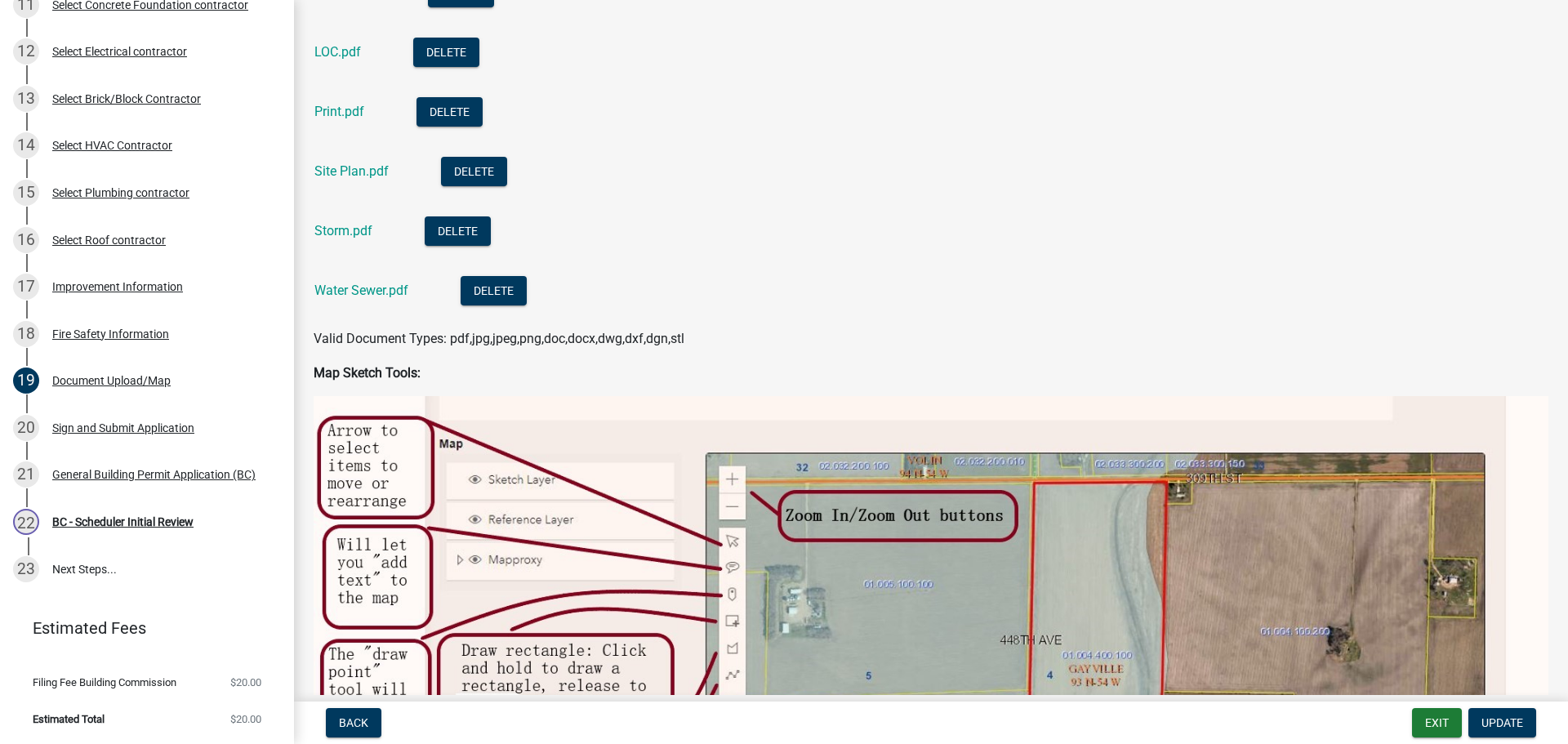
scroll to position [735, 0]
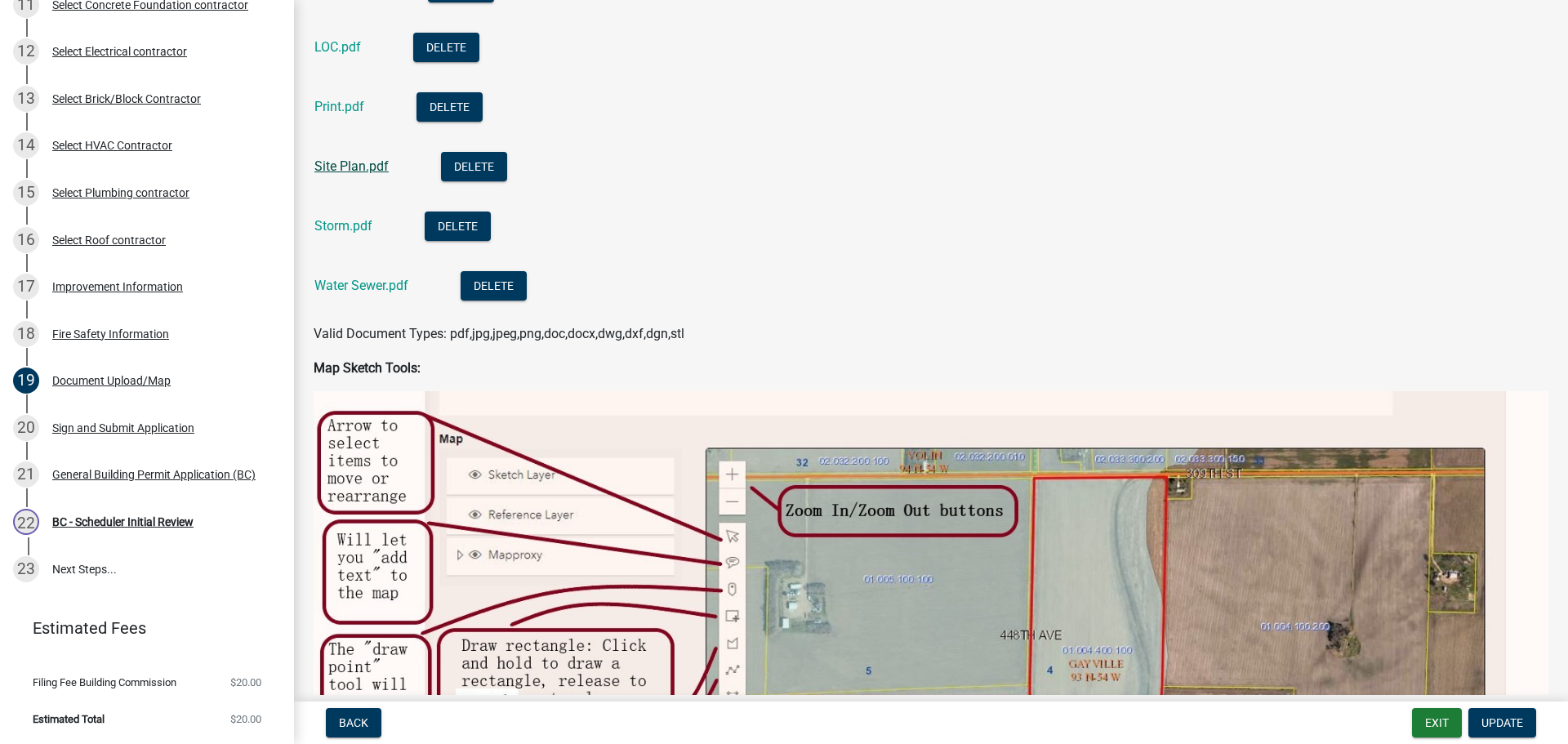
click at [343, 159] on link "Site Plan.pdf" at bounding box center [352, 166] width 74 height 15
click at [324, 230] on link "Storm.pdf" at bounding box center [343, 226] width 58 height 15
click at [355, 289] on link "Water Sewer.pdf" at bounding box center [361, 286] width 94 height 15
click at [348, 109] on link "Print.pdf" at bounding box center [340, 106] width 50 height 15
click at [143, 286] on div "Improvement Information" at bounding box center [118, 287] width 131 height 11
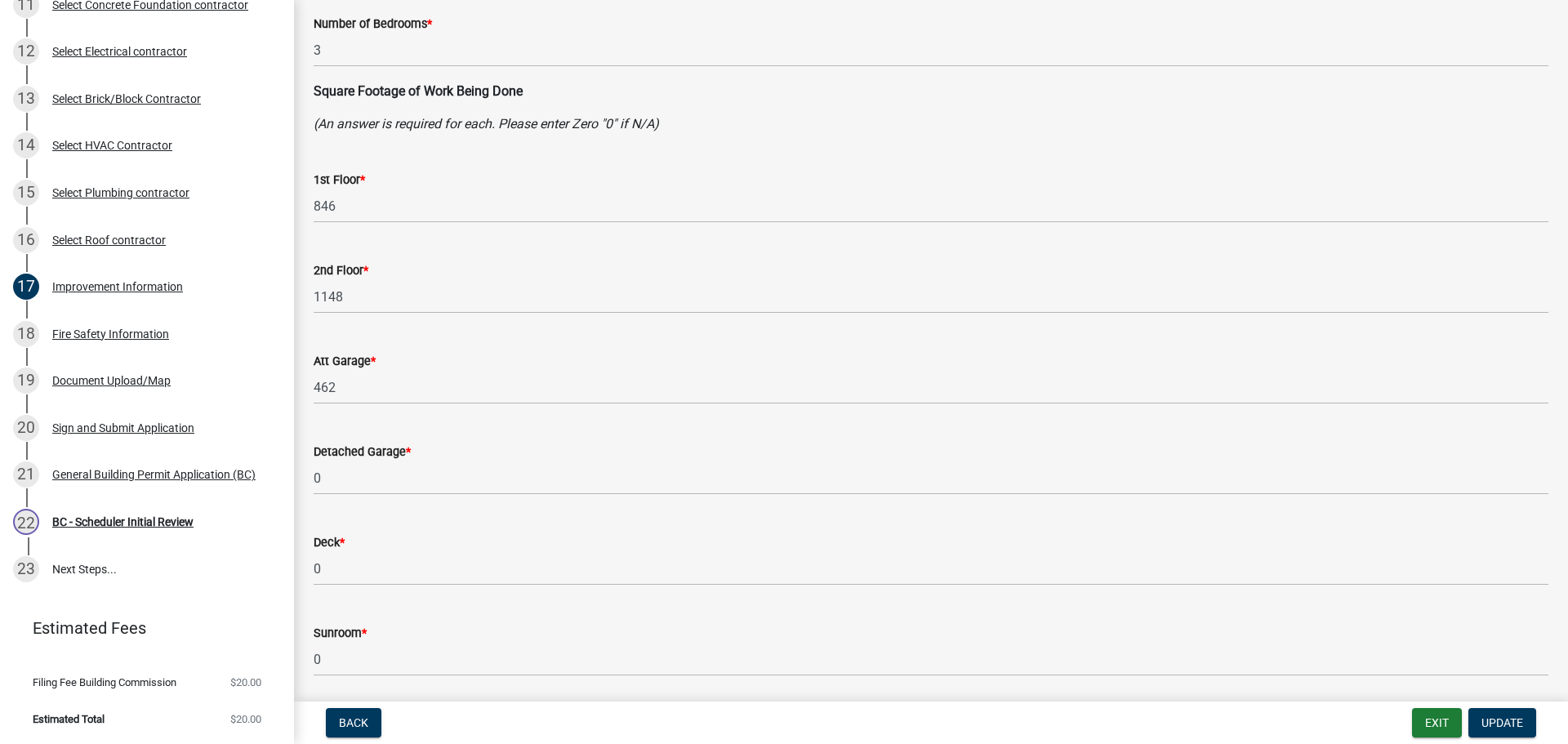
scroll to position [326, 0]
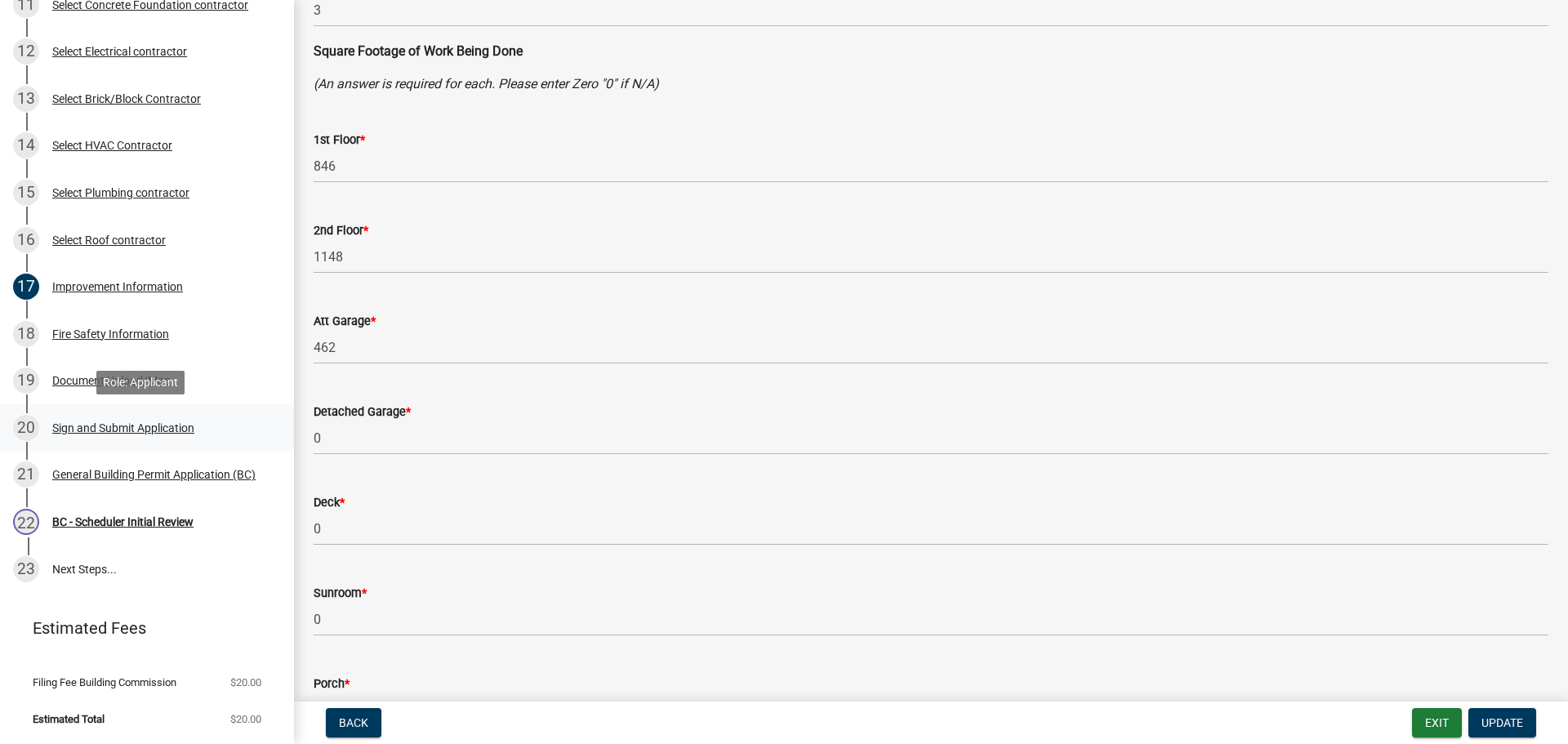
click at [96, 427] on div "Sign and Submit Application" at bounding box center [123, 428] width 142 height 11
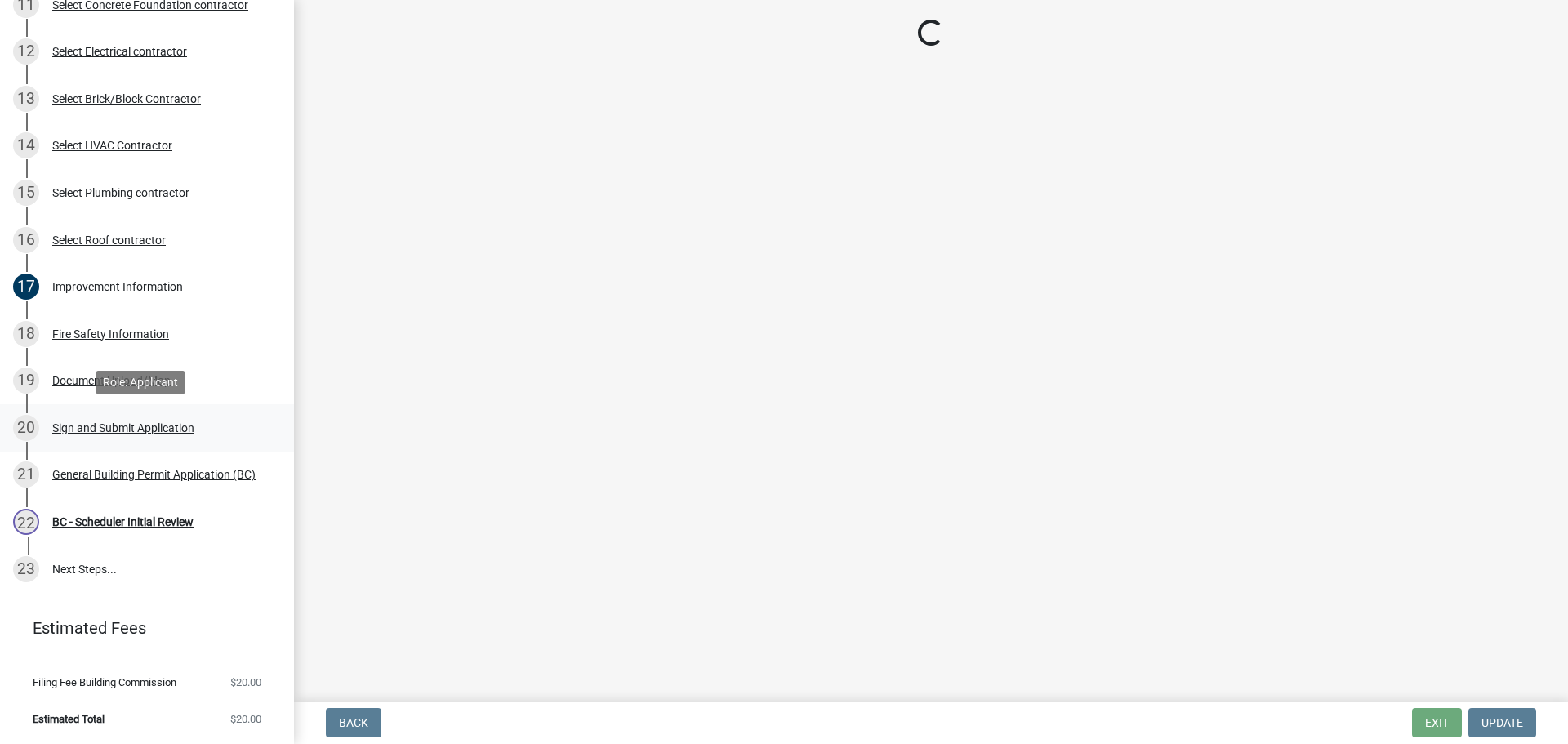
scroll to position [0, 0]
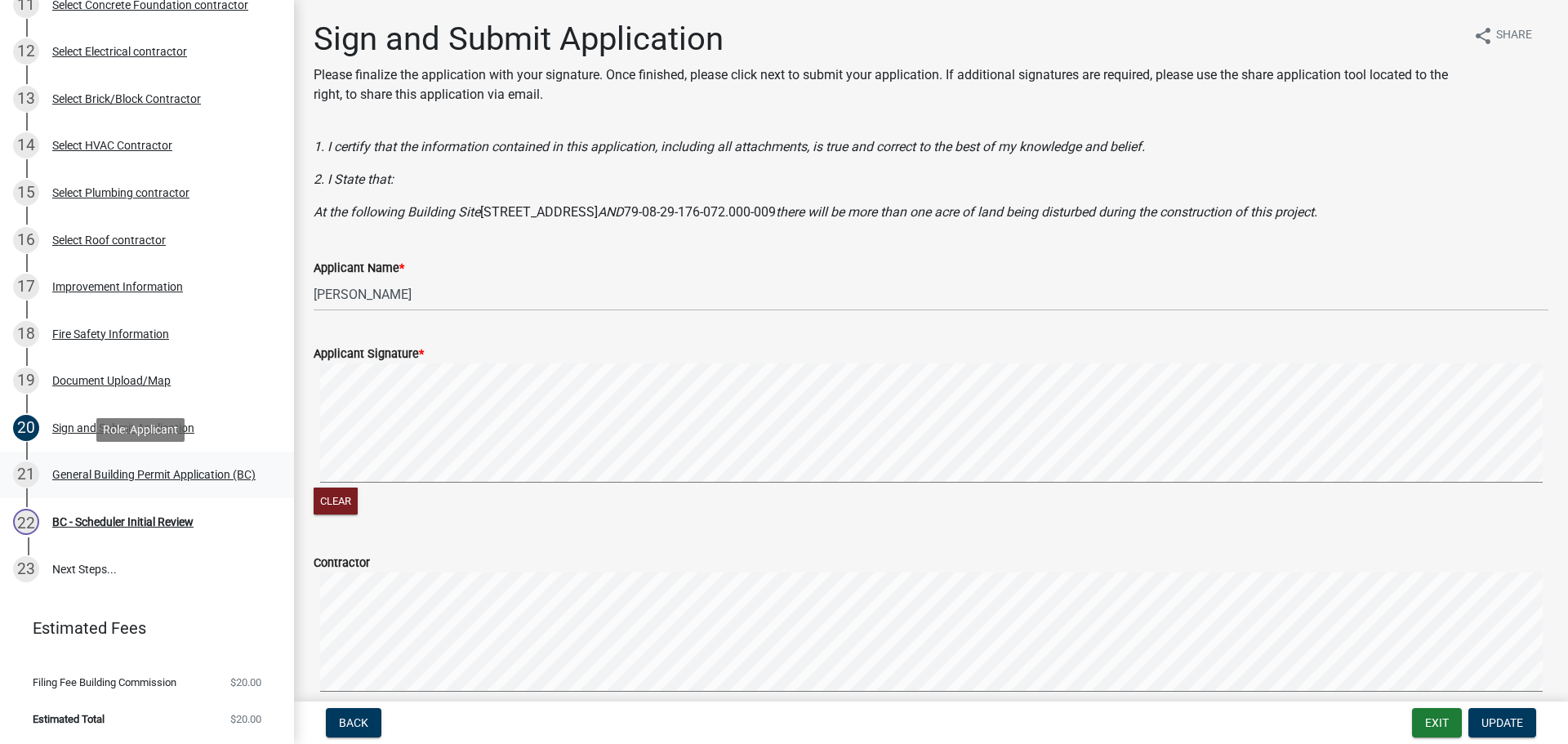
click at [101, 471] on div "General Building Permit Application (BC)" at bounding box center [154, 474] width 203 height 11
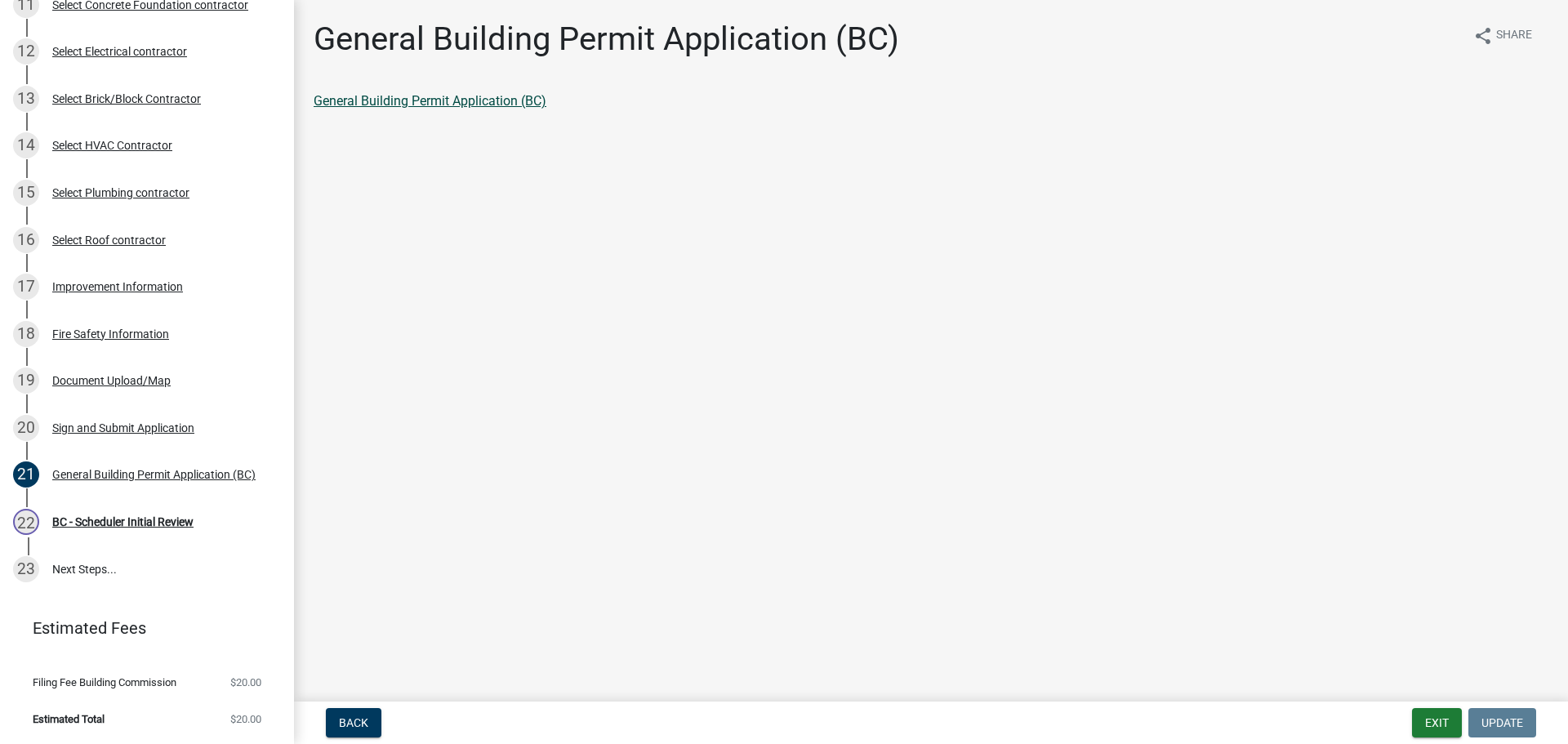
click at [358, 102] on link "General Building Permit Application (BC)" at bounding box center [430, 101] width 232 height 15
click at [112, 516] on div "BC - Scheduler Initial Review" at bounding box center [122, 522] width 141 height 11
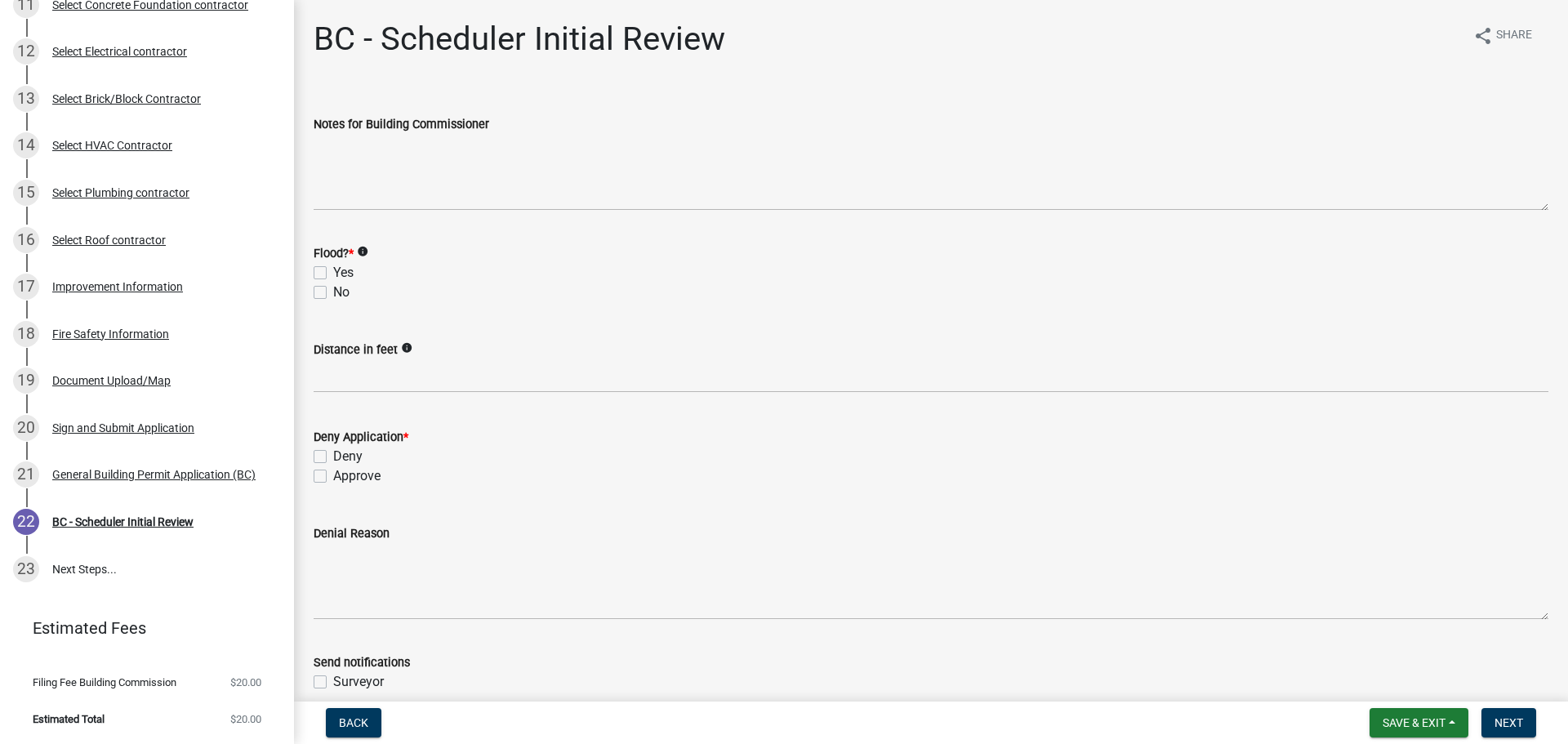
click at [333, 295] on label "No" at bounding box center [341, 292] width 16 height 20
click at [333, 293] on input "No" at bounding box center [338, 288] width 10 height 10
checkbox input "true"
checkbox input "false"
checkbox input "true"
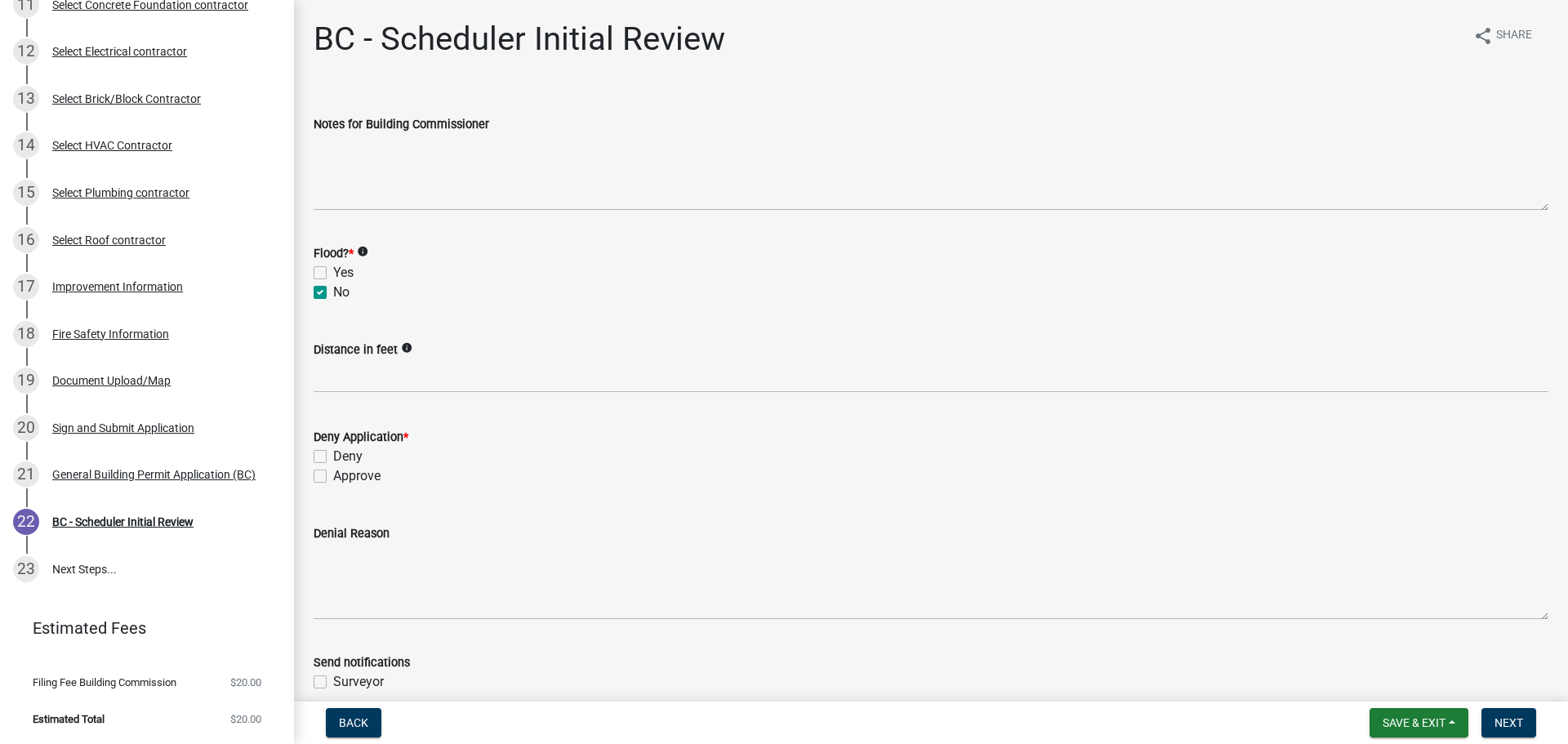
click at [333, 477] on label "Approve" at bounding box center [357, 476] width 47 height 20
click at [333, 477] on input "Approve" at bounding box center [338, 472] width 10 height 10
checkbox input "true"
checkbox input "false"
checkbox input "true"
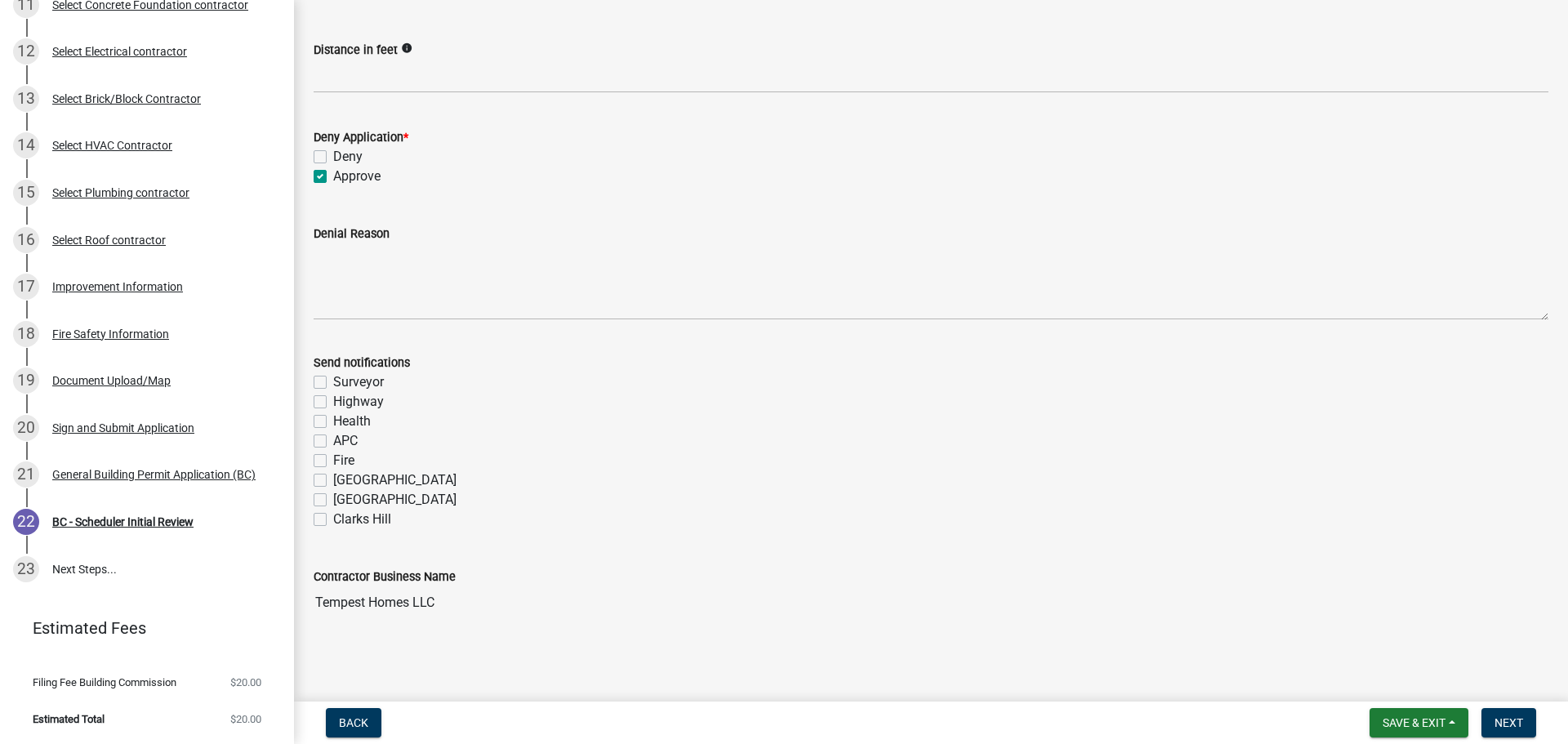
scroll to position [301, 0]
click at [333, 457] on label "Fire" at bounding box center [343, 459] width 21 height 20
click at [333, 457] on input "Fire" at bounding box center [338, 455] width 10 height 10
checkbox input "true"
checkbox input "false"
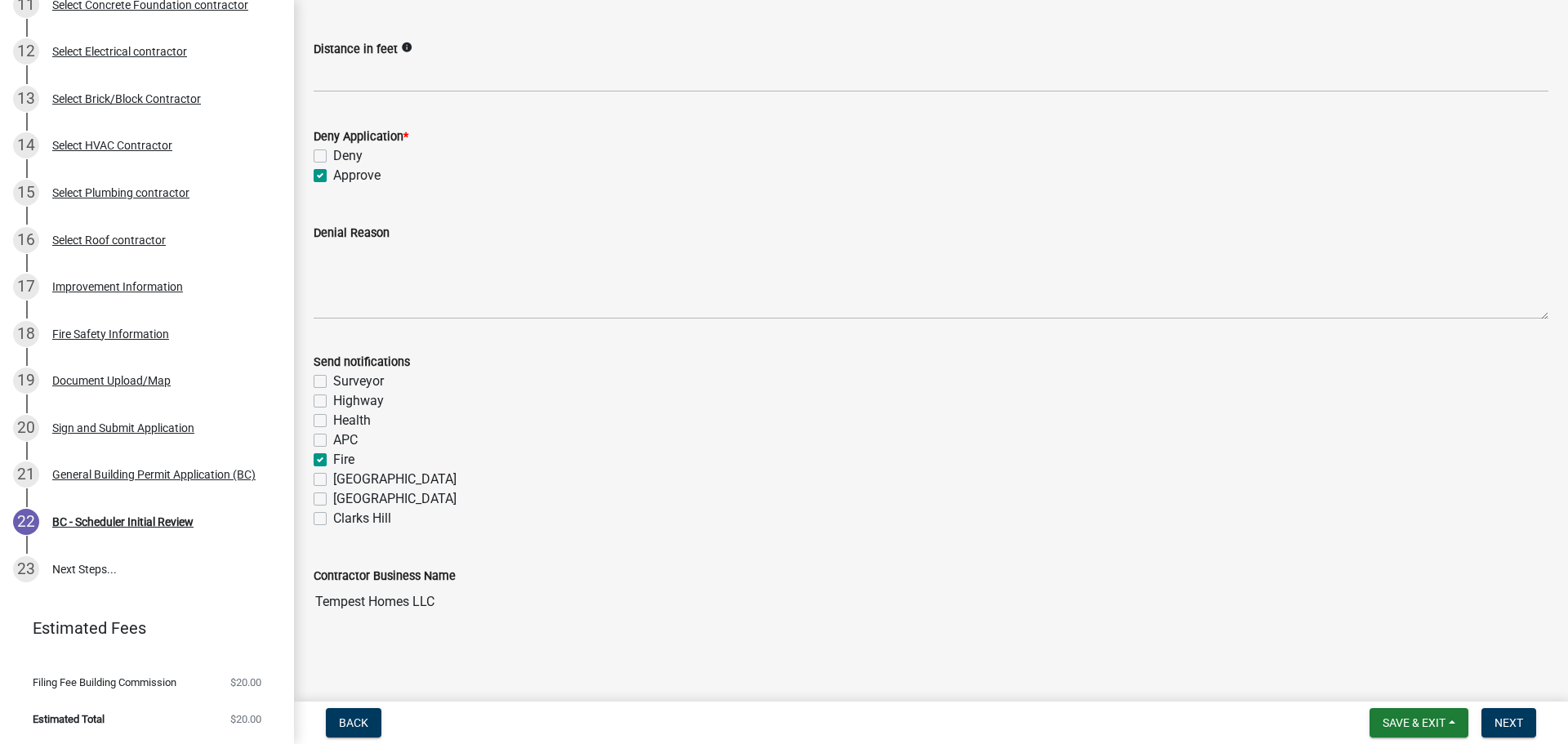
checkbox input "false"
checkbox input "true"
checkbox input "false"
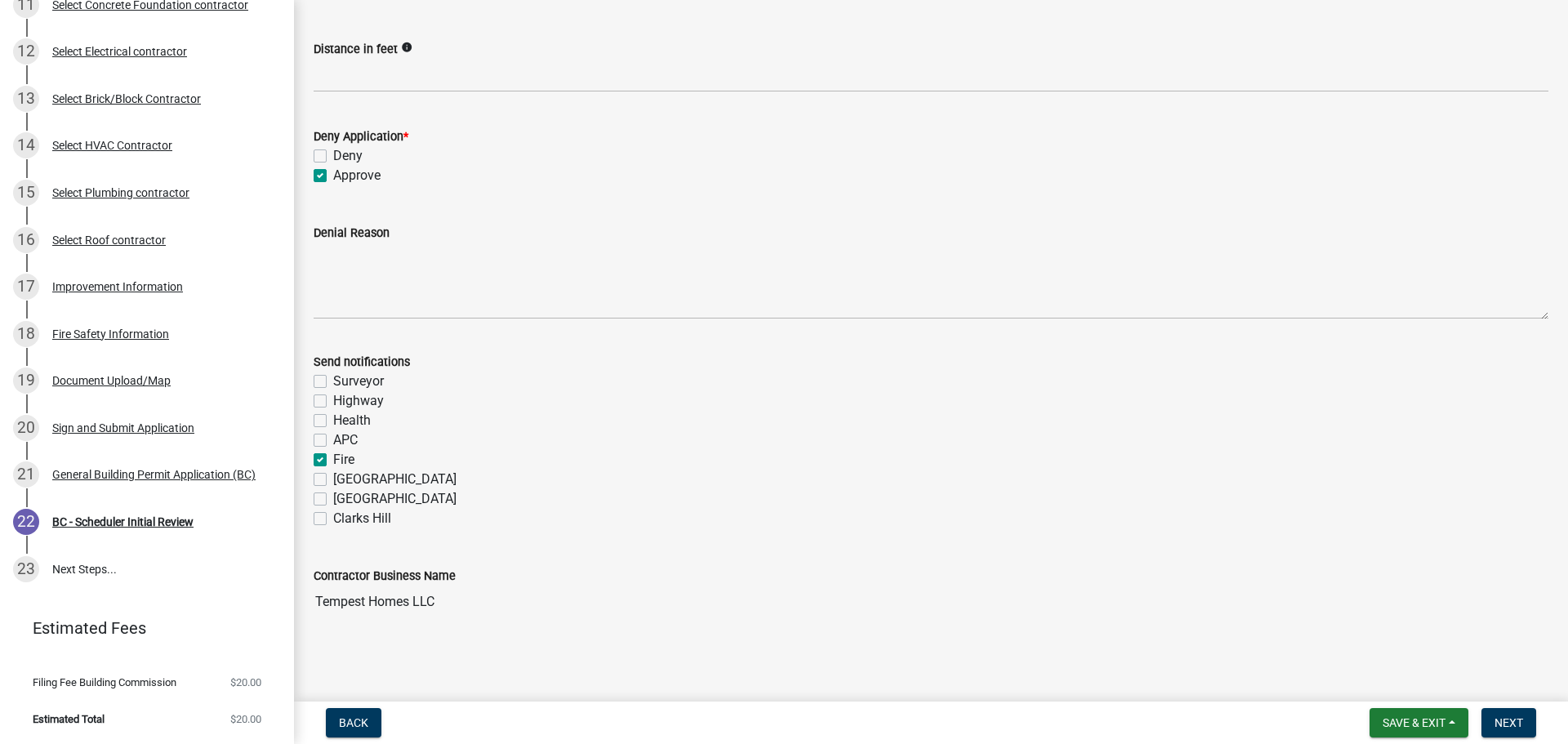
checkbox input "false"
click at [1510, 722] on span "Next" at bounding box center [1509, 723] width 28 height 13
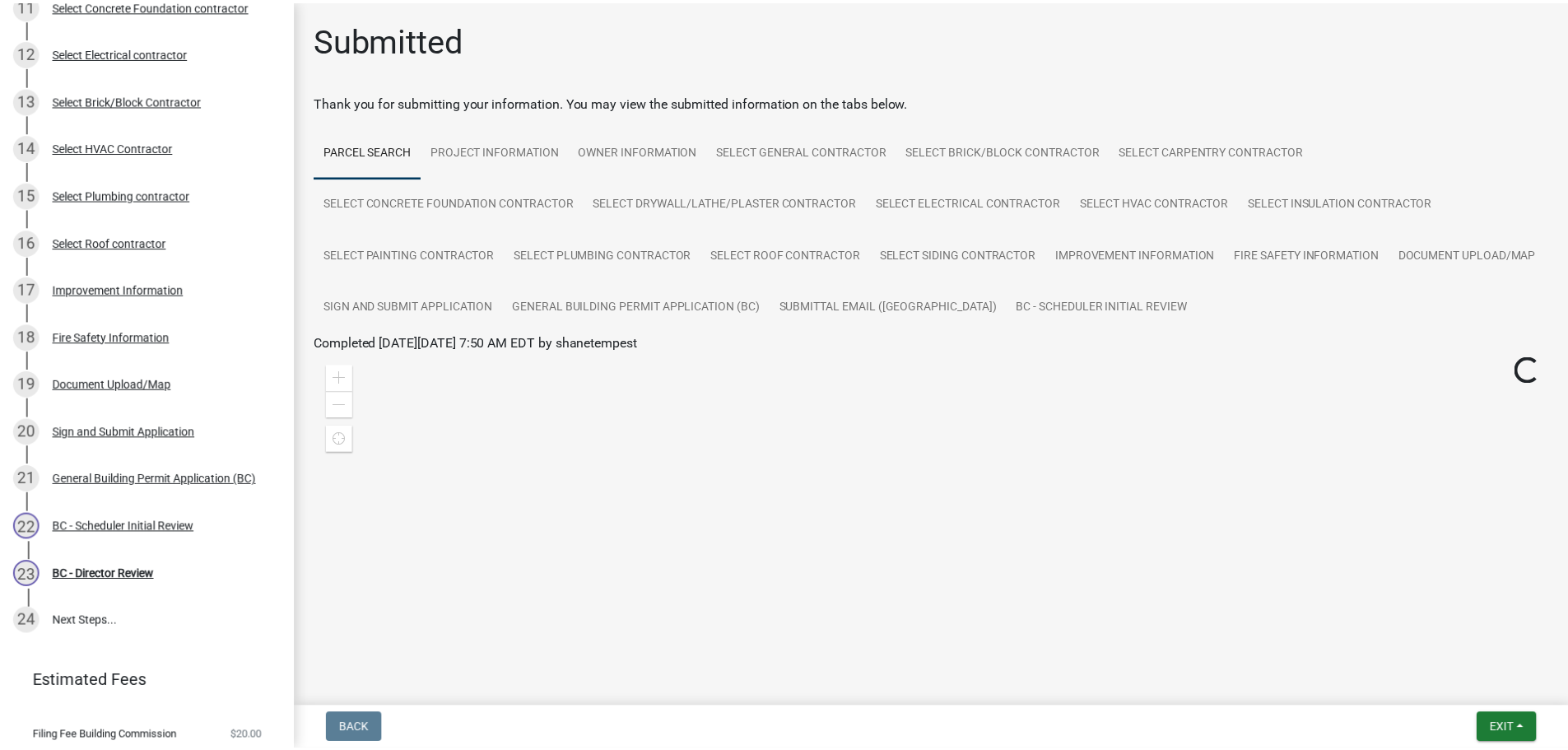
scroll to position [737, 0]
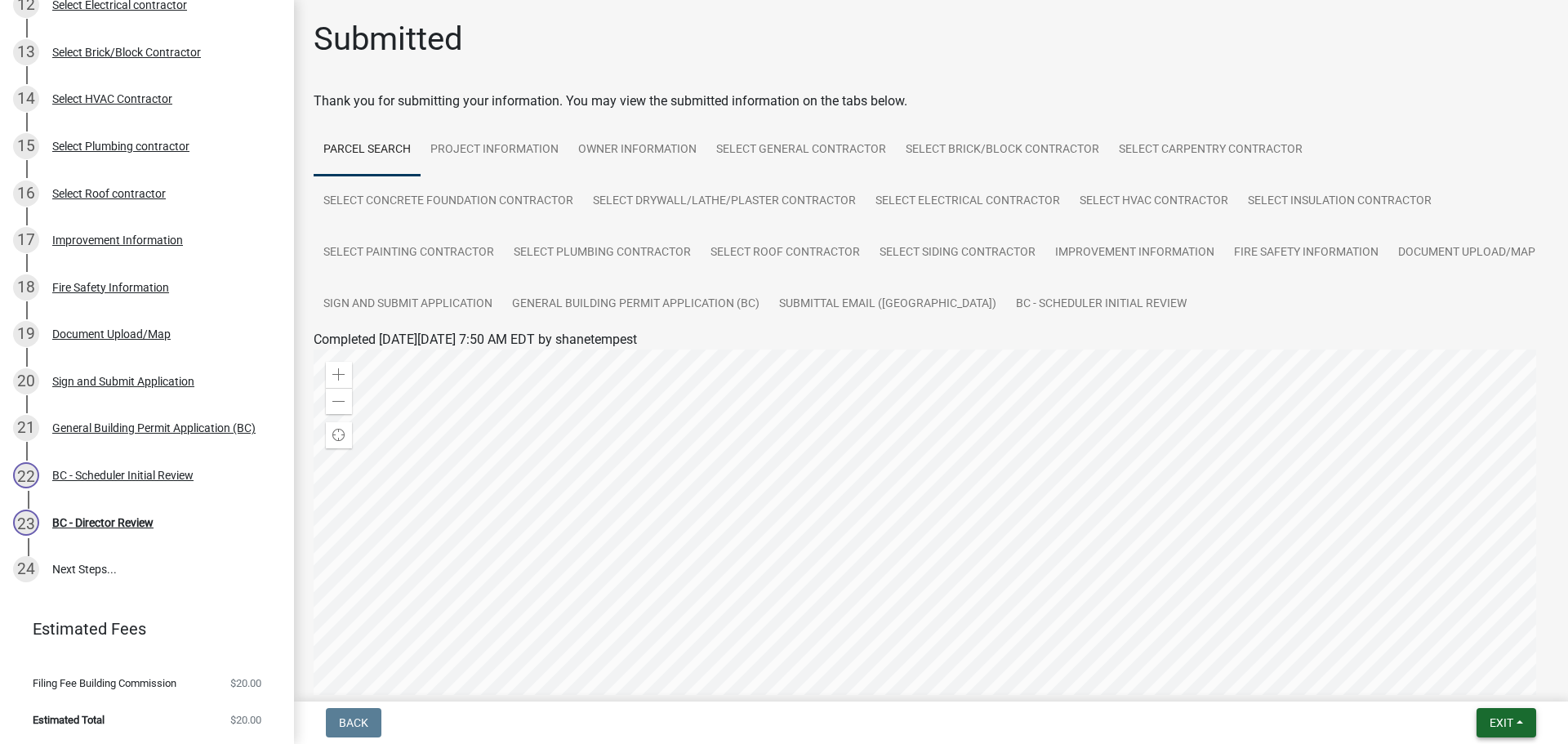
click at [1522, 720] on button "Exit" at bounding box center [1506, 723] width 60 height 29
click at [1459, 683] on button "Save & Exit" at bounding box center [1471, 680] width 131 height 39
